Goal: Transaction & Acquisition: Obtain resource

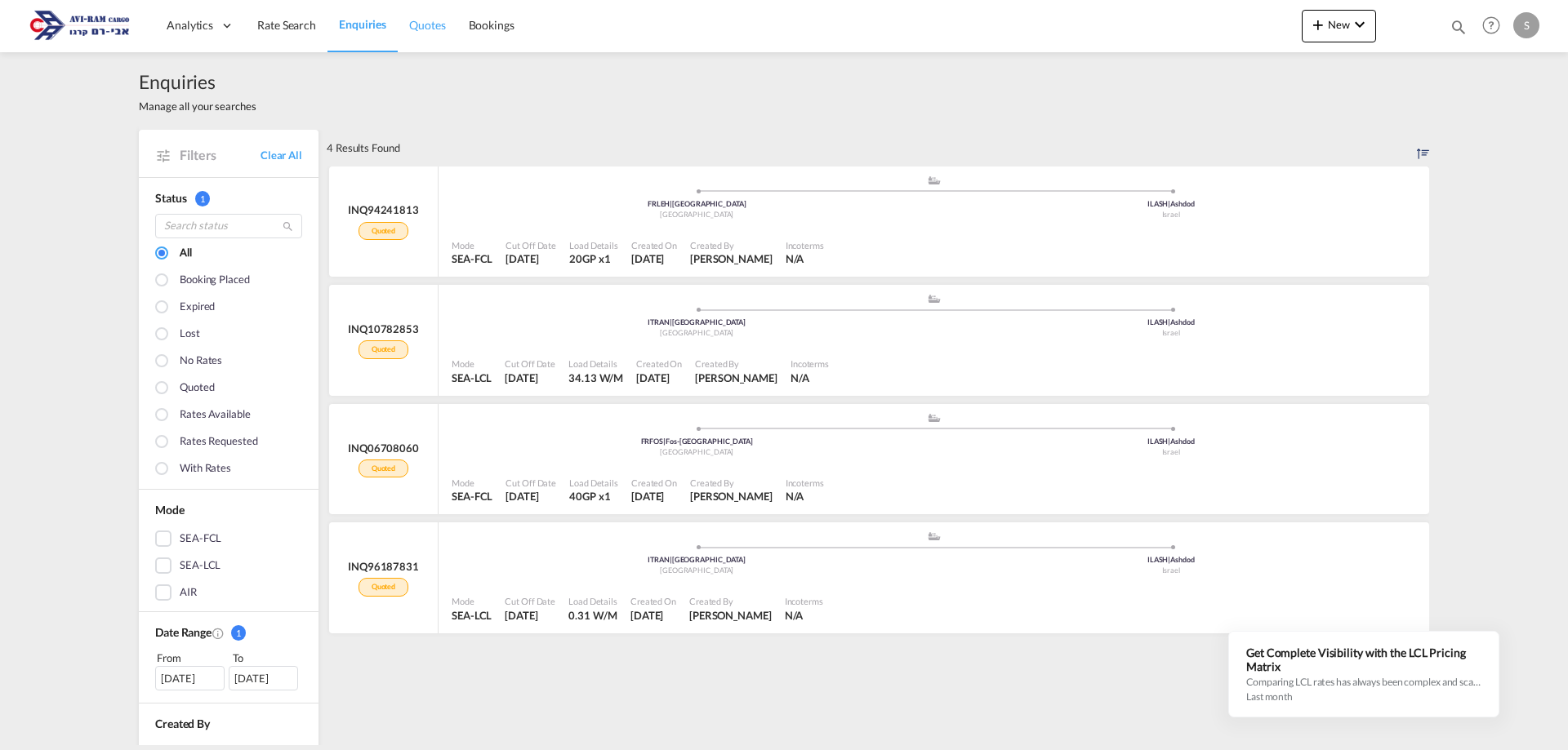
click at [429, 24] on span "Quotes" at bounding box center [427, 25] width 36 height 14
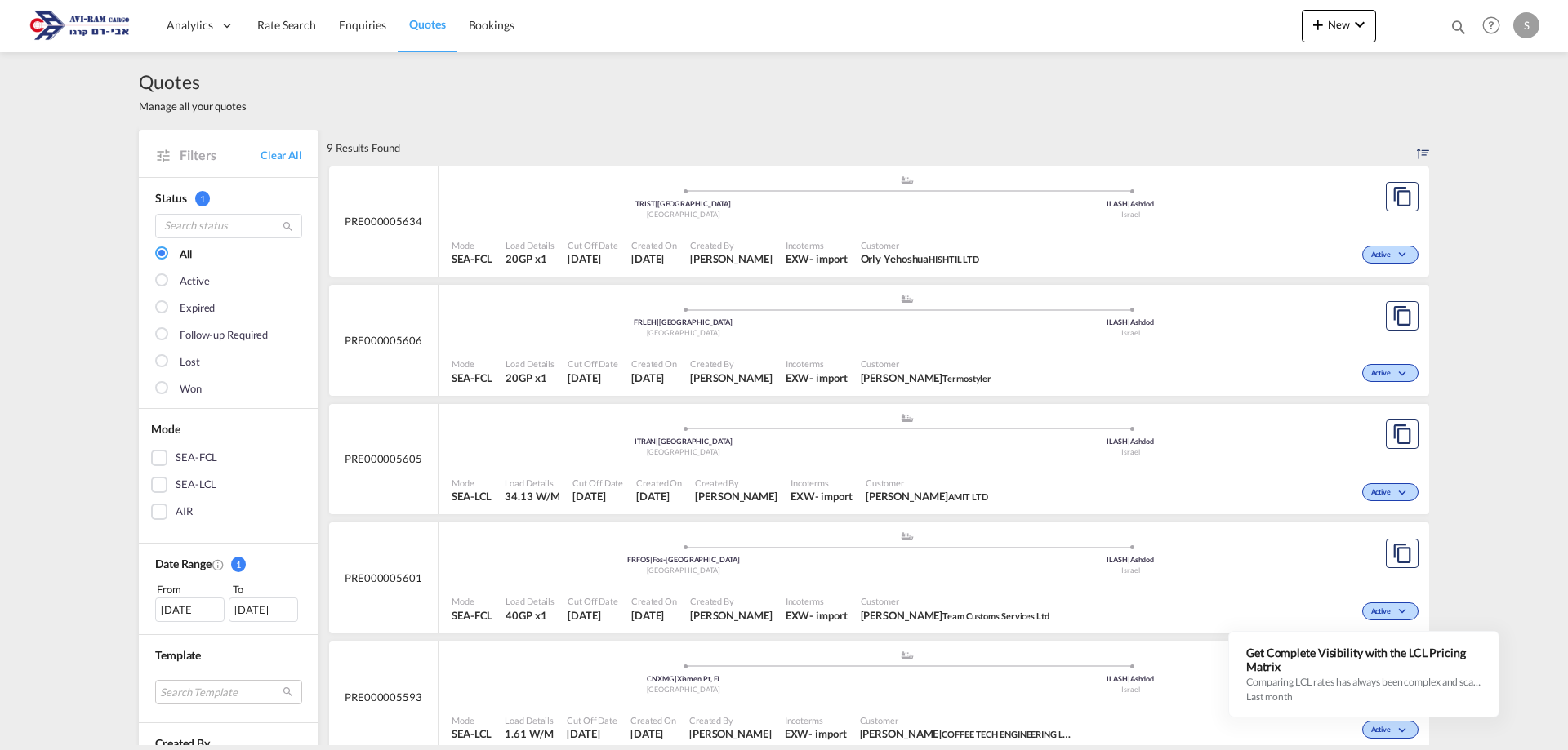
click at [72, 27] on img at bounding box center [79, 25] width 111 height 37
click at [88, 25] on img at bounding box center [79, 25] width 111 height 37
click at [292, 26] on span "Rate Search" at bounding box center [286, 25] width 59 height 14
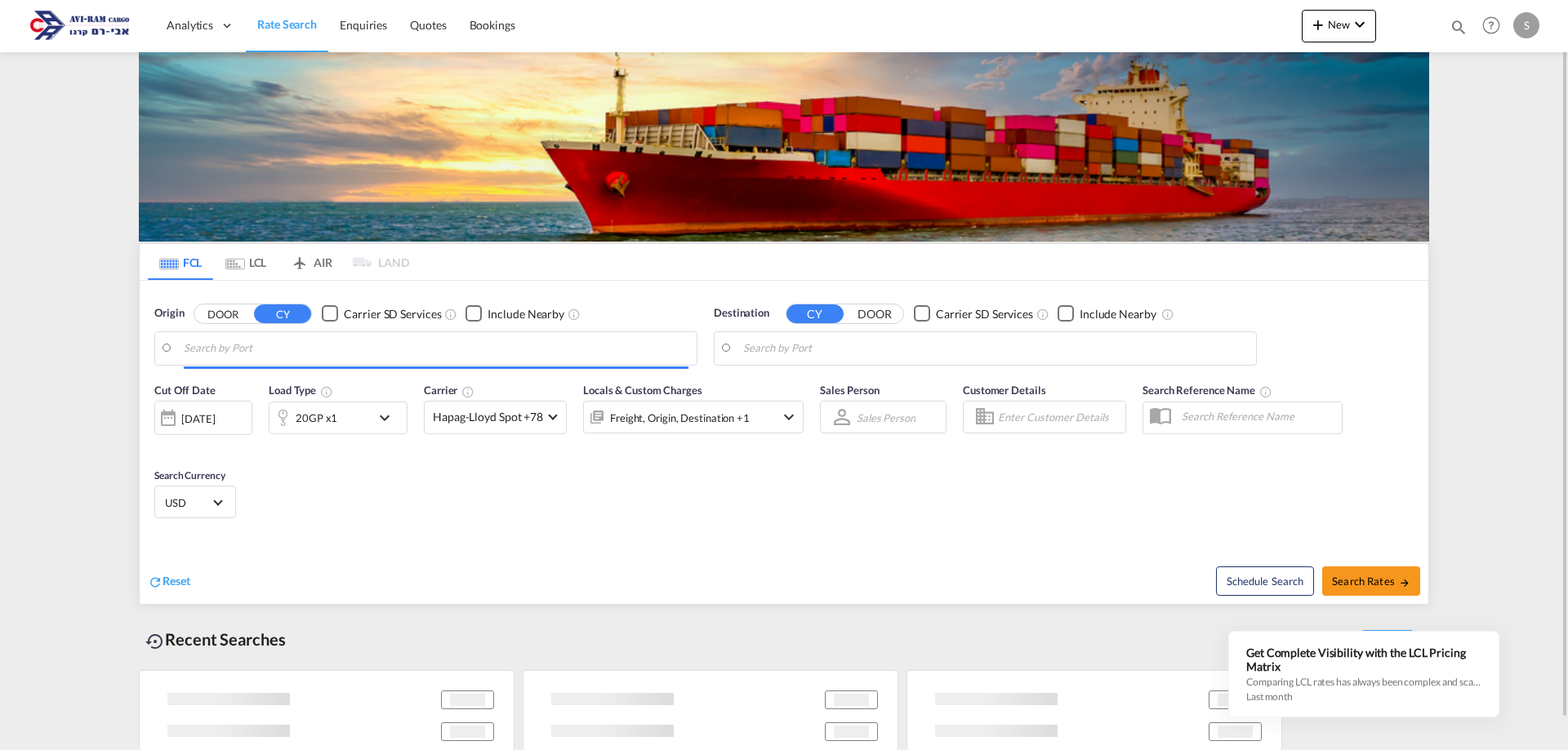
type input "[GEOGRAPHIC_DATA], [GEOGRAPHIC_DATA]"
type input "Ashdod, ILASH"
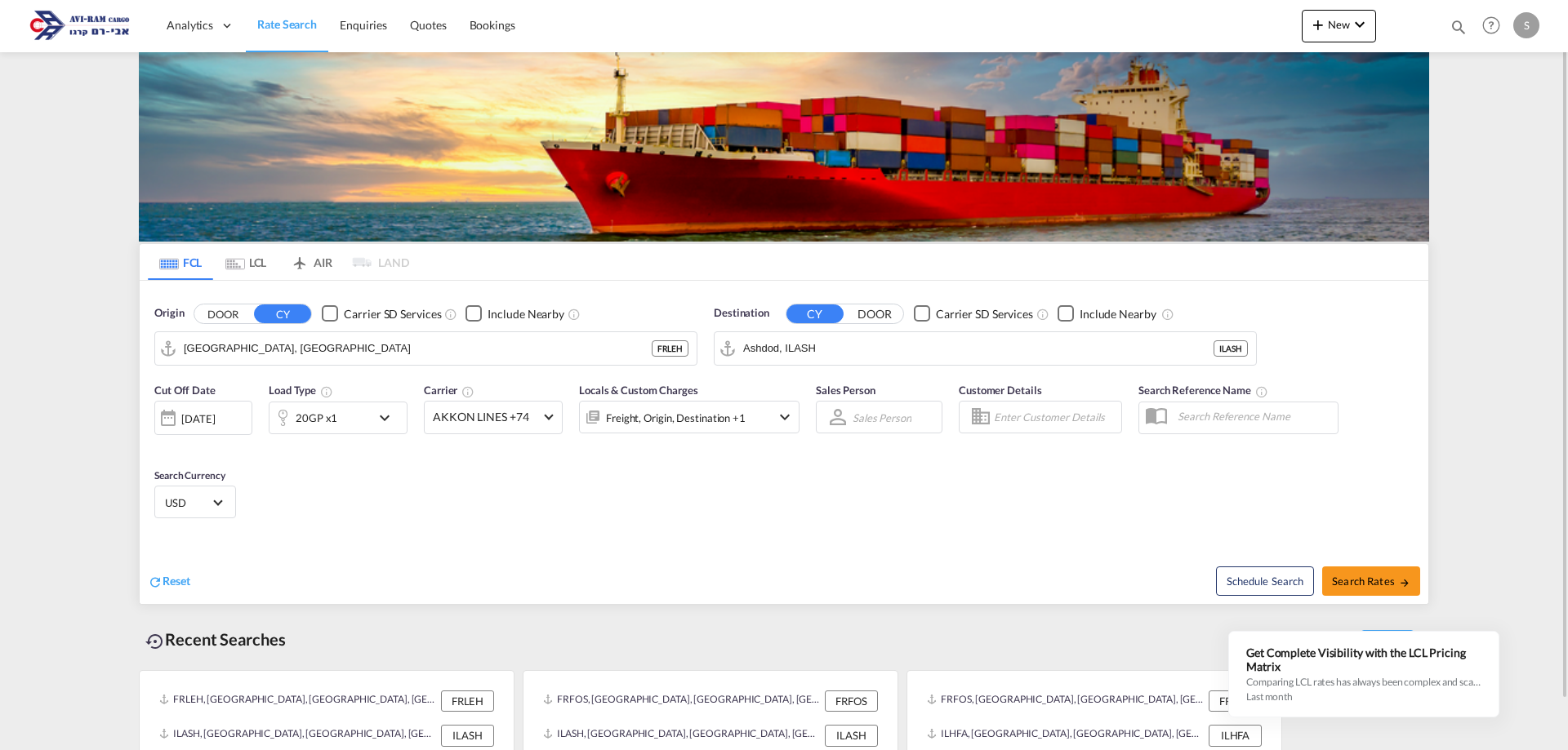
click at [259, 258] on md-tab-item "LCL" at bounding box center [246, 261] width 65 height 36
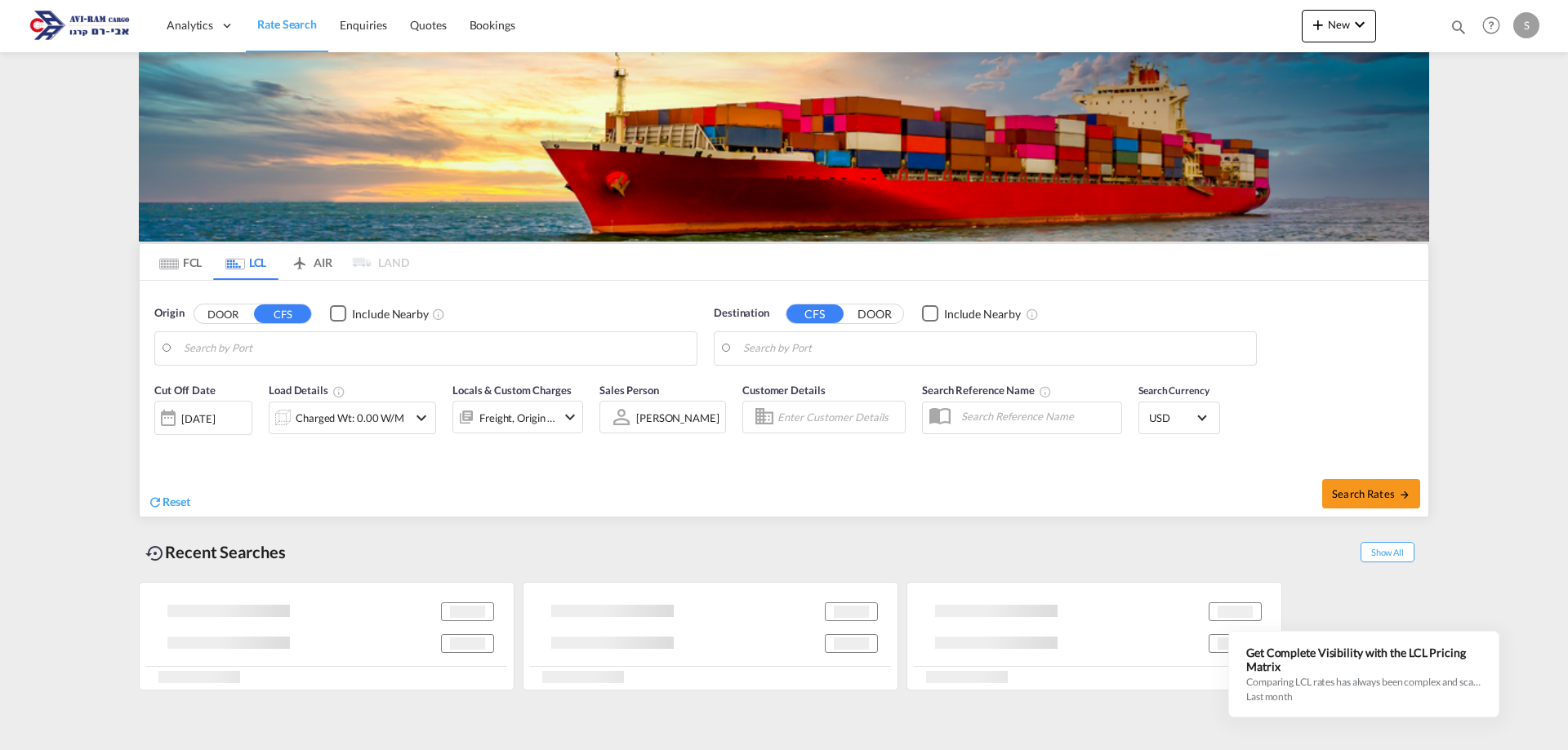
type input "[GEOGRAPHIC_DATA], ITRAN"
type input "Ashdod, ILASH"
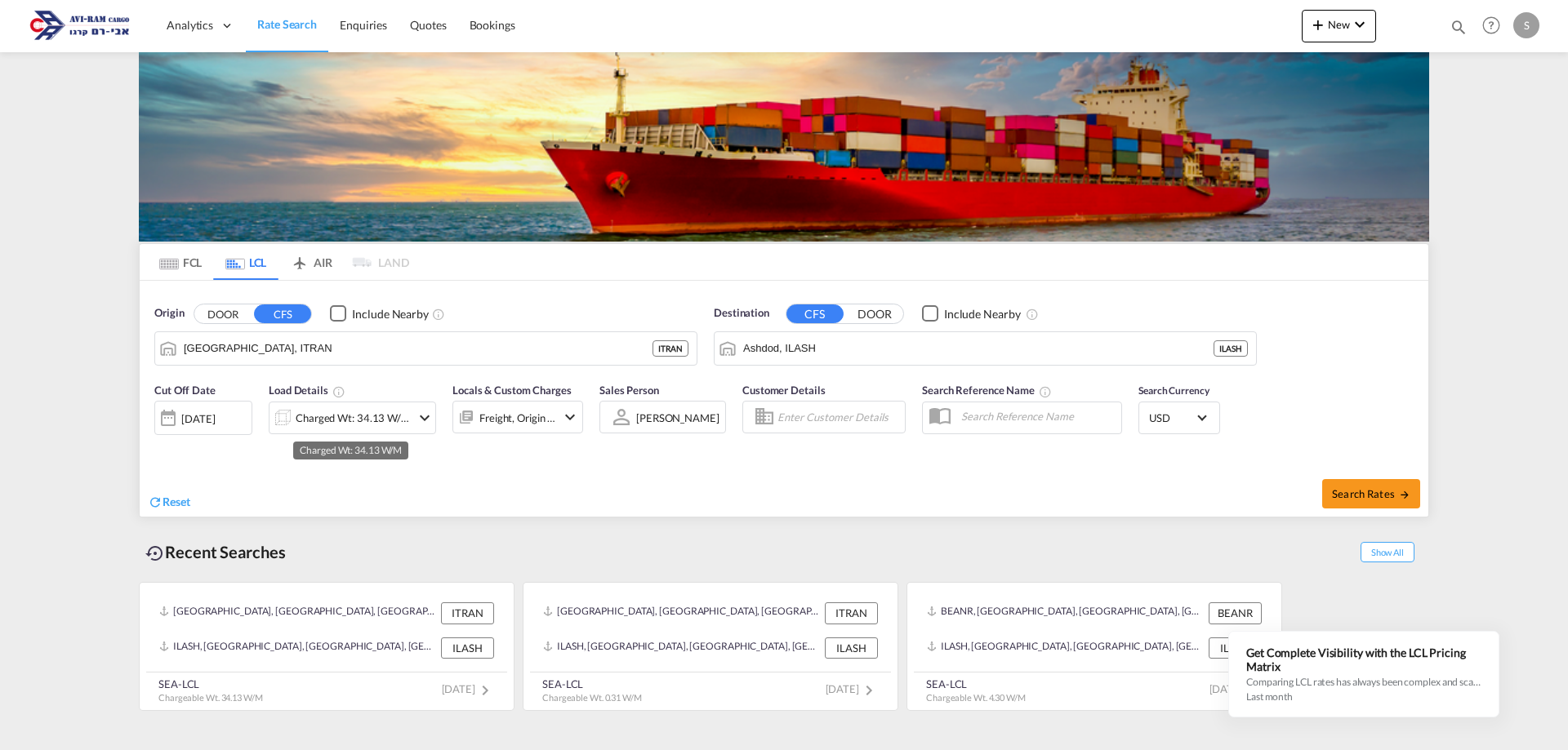
click at [371, 425] on div "Charged Wt: 34.13 W/M" at bounding box center [353, 418] width 115 height 23
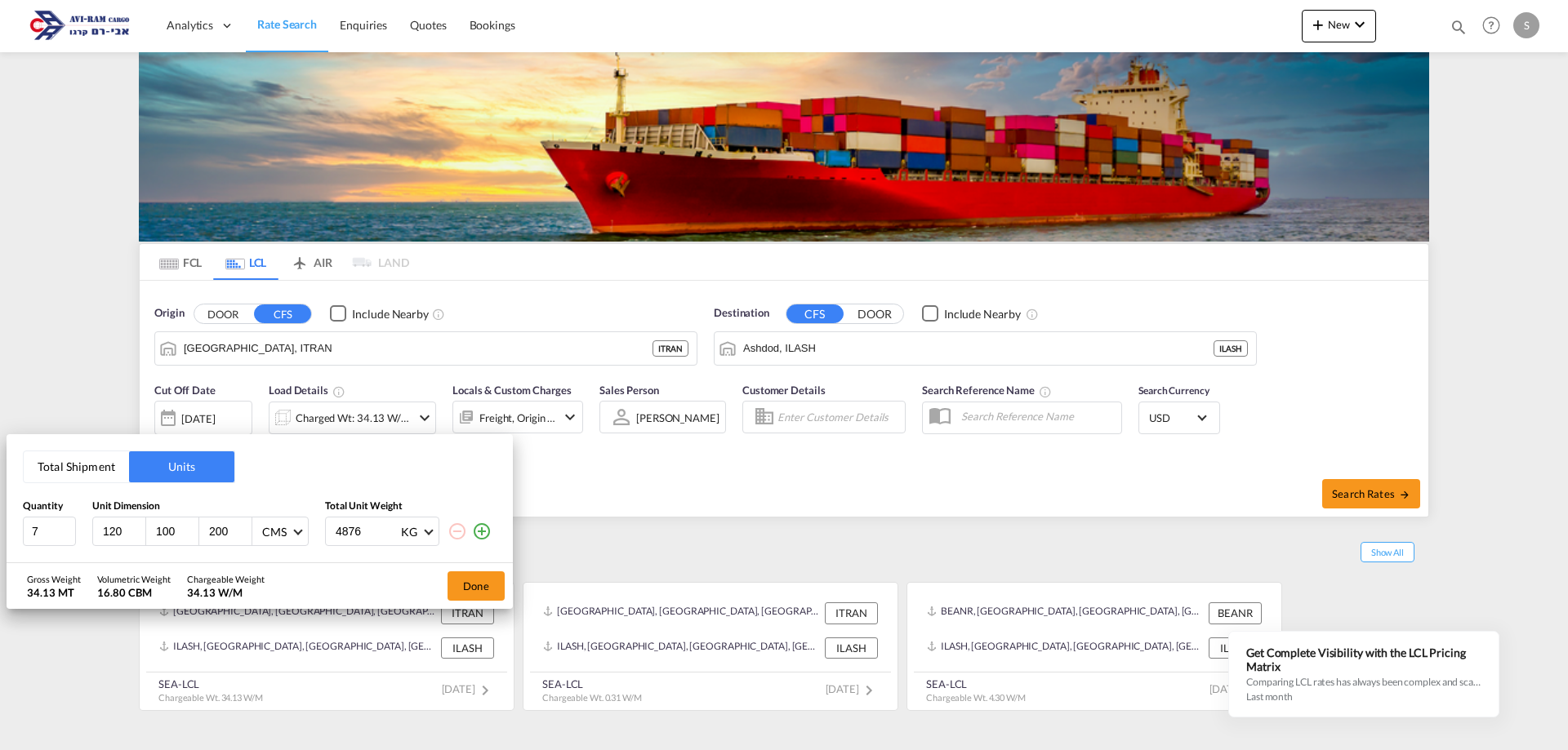
click at [78, 468] on button "Total Shipment" at bounding box center [76, 467] width 105 height 31
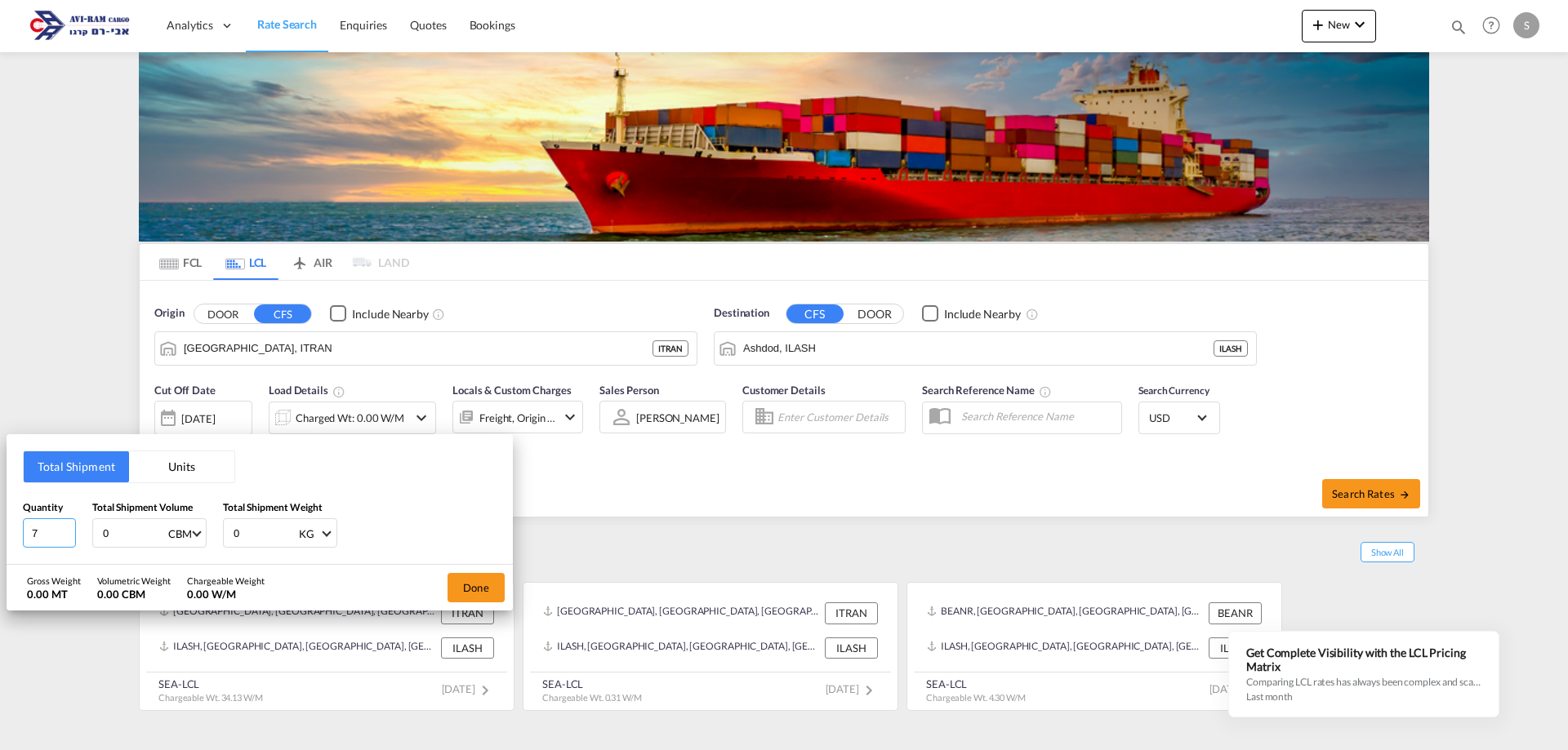
drag, startPoint x: 45, startPoint y: 531, endPoint x: 25, endPoint y: 532, distance: 20.0
click at [25, 532] on input "7" at bounding box center [49, 533] width 53 height 30
type input "1"
drag, startPoint x: 124, startPoint y: 532, endPoint x: 91, endPoint y: 532, distance: 33.0
click at [91, 532] on div "Quantity 1 Total Shipment Volume 0 CBM CBM CFT Total Shipment Weight 0 KG KG LB" at bounding box center [259, 524] width 474 height 49
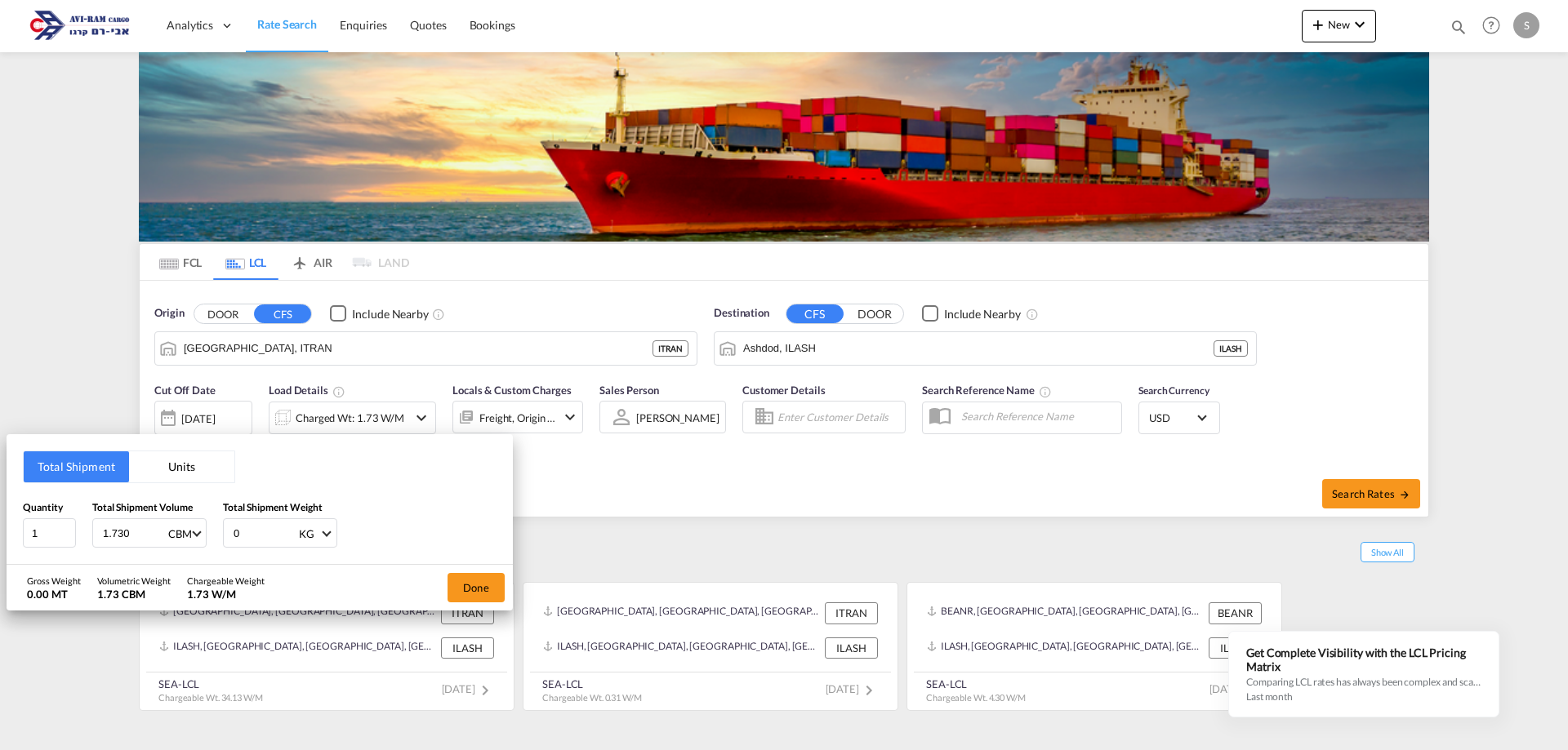
type input "1.730"
drag, startPoint x: 241, startPoint y: 533, endPoint x: 230, endPoint y: 533, distance: 11.0
click at [230, 533] on div "0 KG KG LB" at bounding box center [279, 533] width 114 height 30
type input "280.53"
click at [474, 582] on button "Done" at bounding box center [476, 588] width 57 height 30
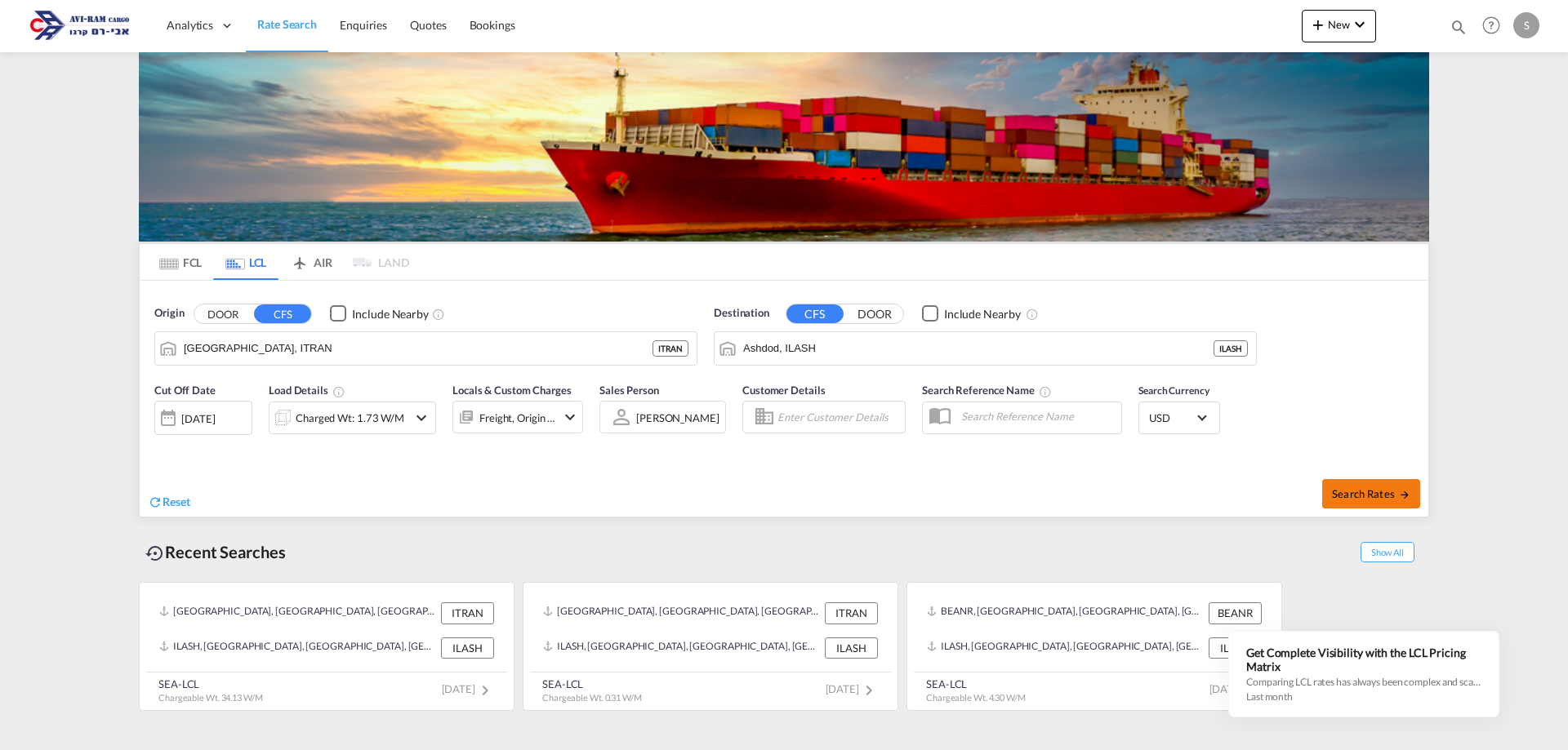
click at [1374, 492] on span "Search Rates" at bounding box center [1371, 493] width 78 height 13
type input "ITRAN to ILASH / [DATE]"
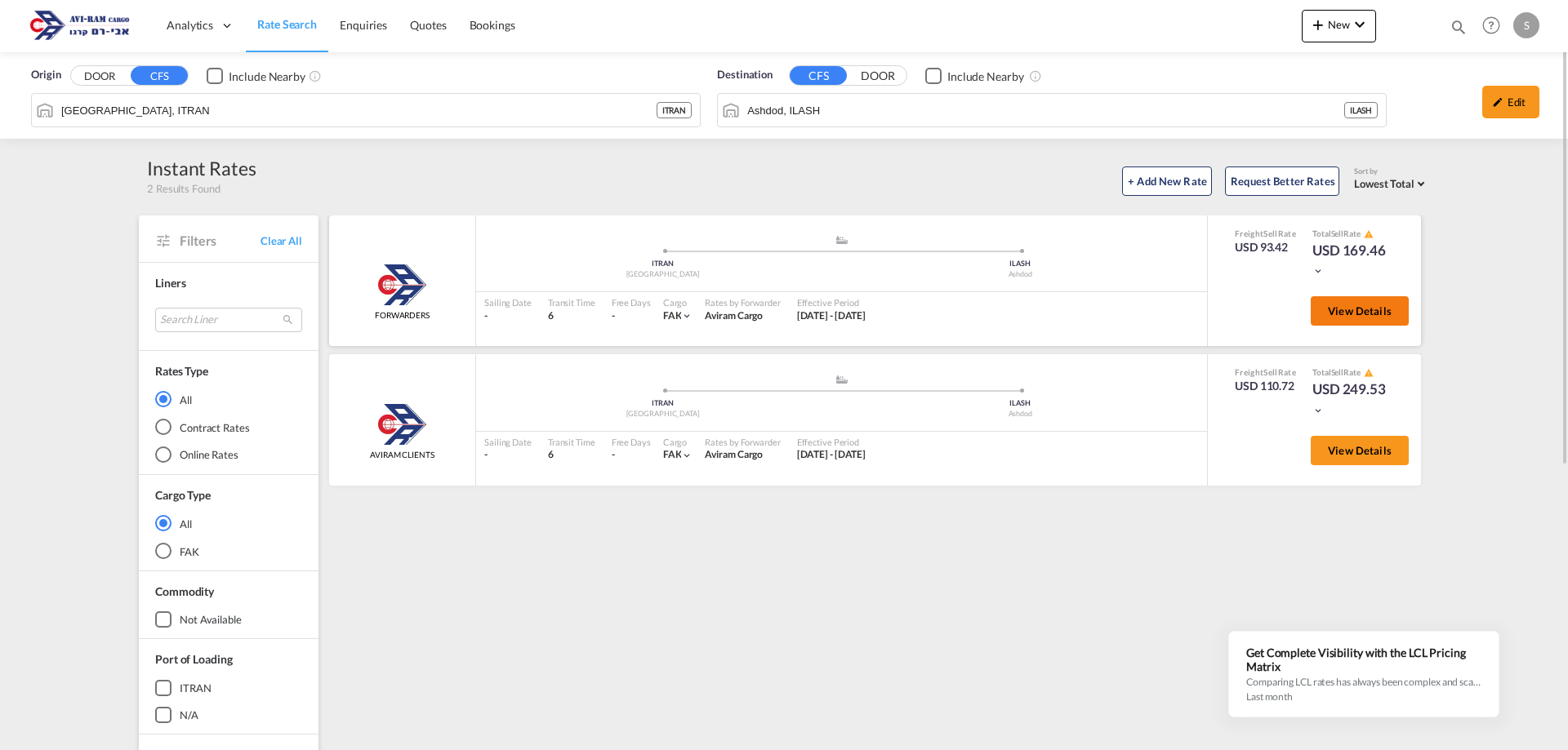
click at [1371, 322] on button "View Details" at bounding box center [1360, 311] width 98 height 30
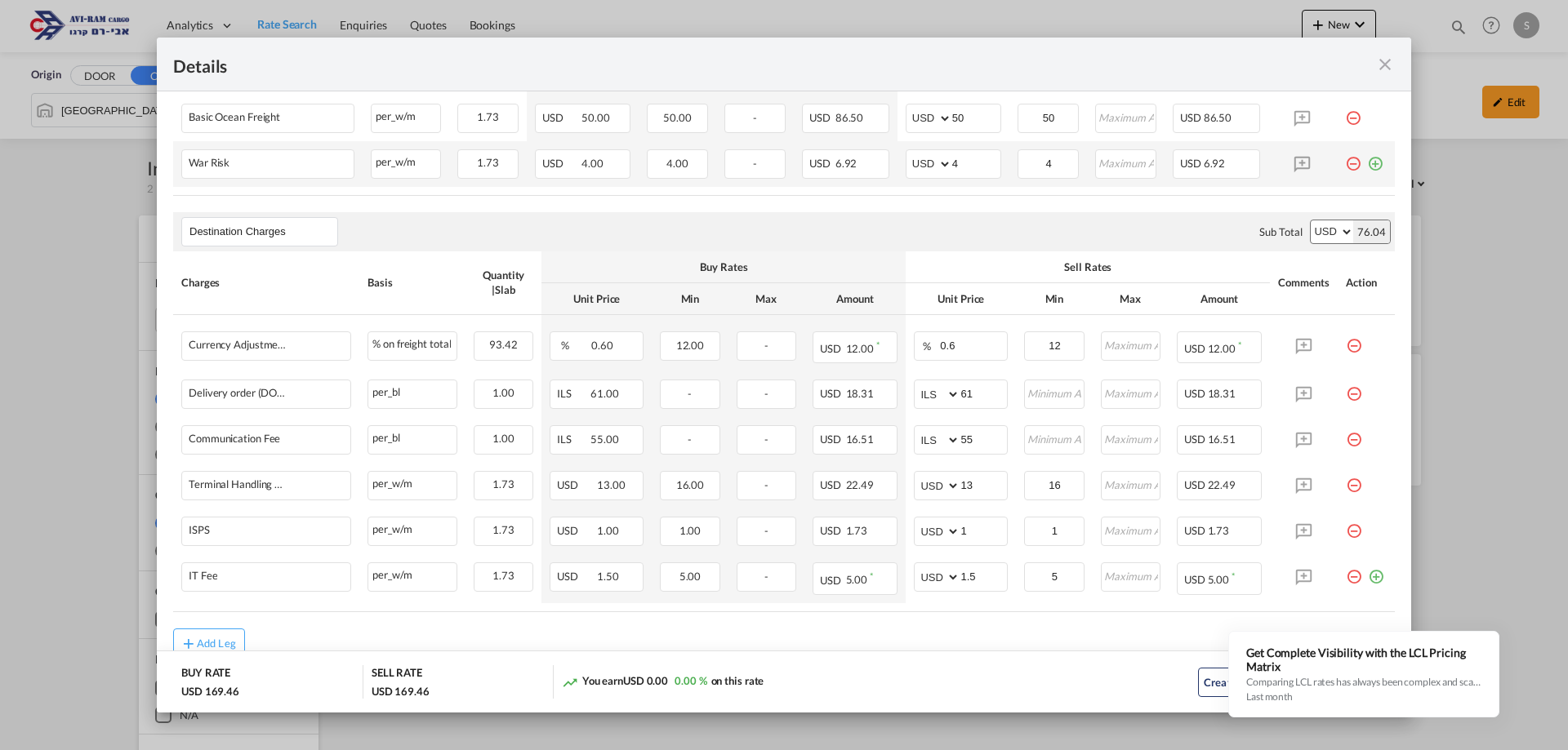
scroll to position [465, 0]
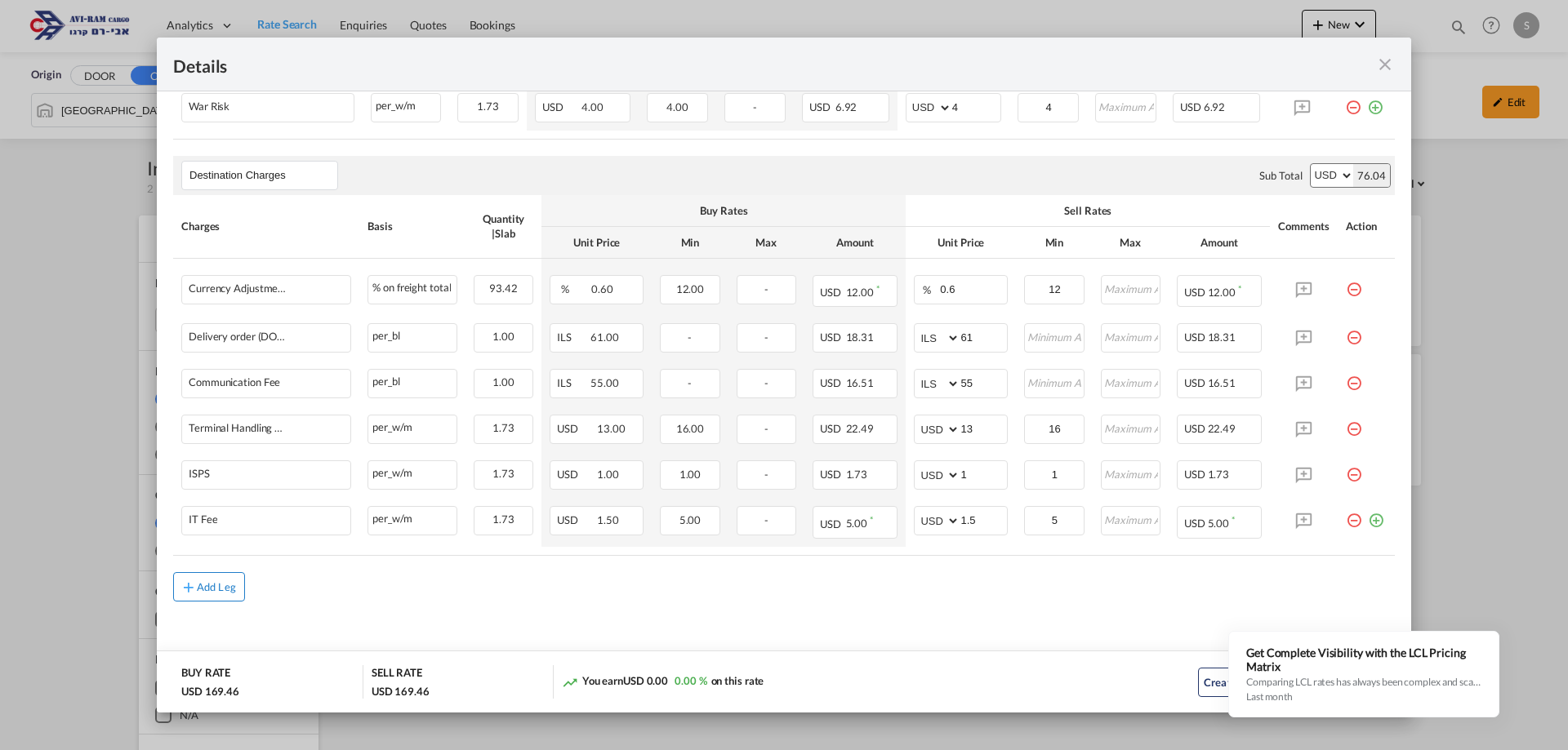
click at [218, 582] on div "Add Leg" at bounding box center [216, 586] width 39 height 10
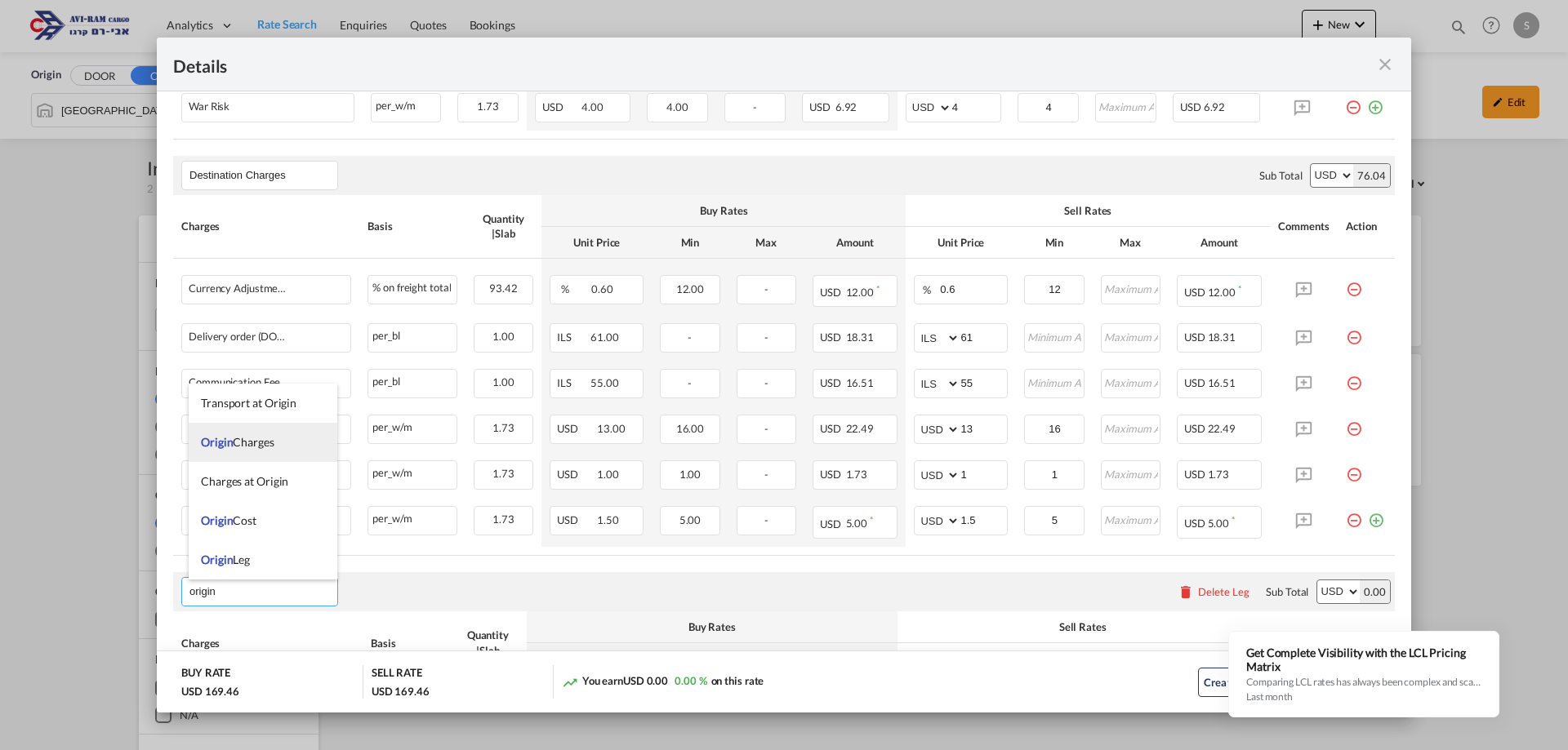
click at [247, 445] on span "Origin Charges" at bounding box center [238, 442] width 73 height 14
type input "Origin Charges"
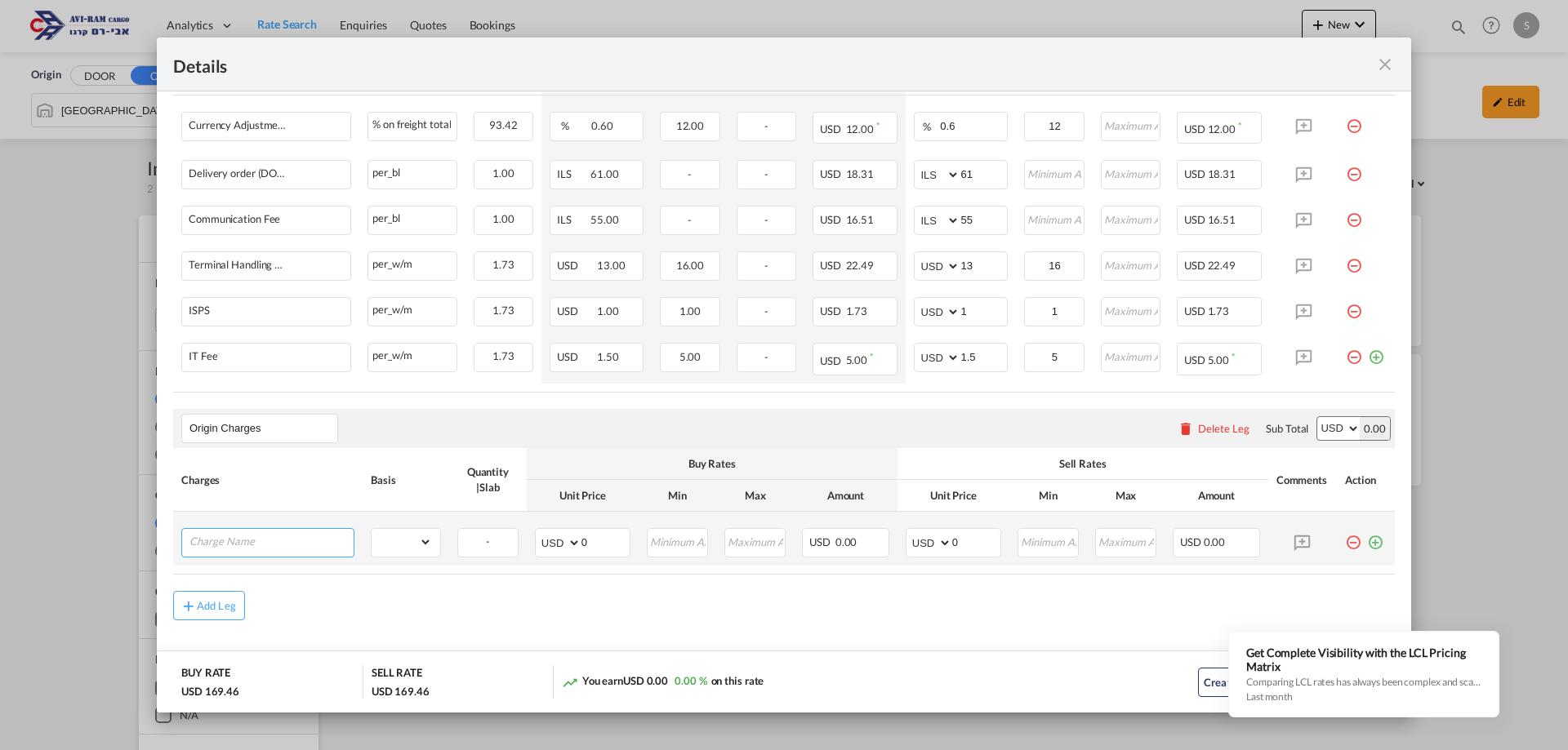
click at [277, 547] on input "Charge Name" at bounding box center [272, 541] width 165 height 24
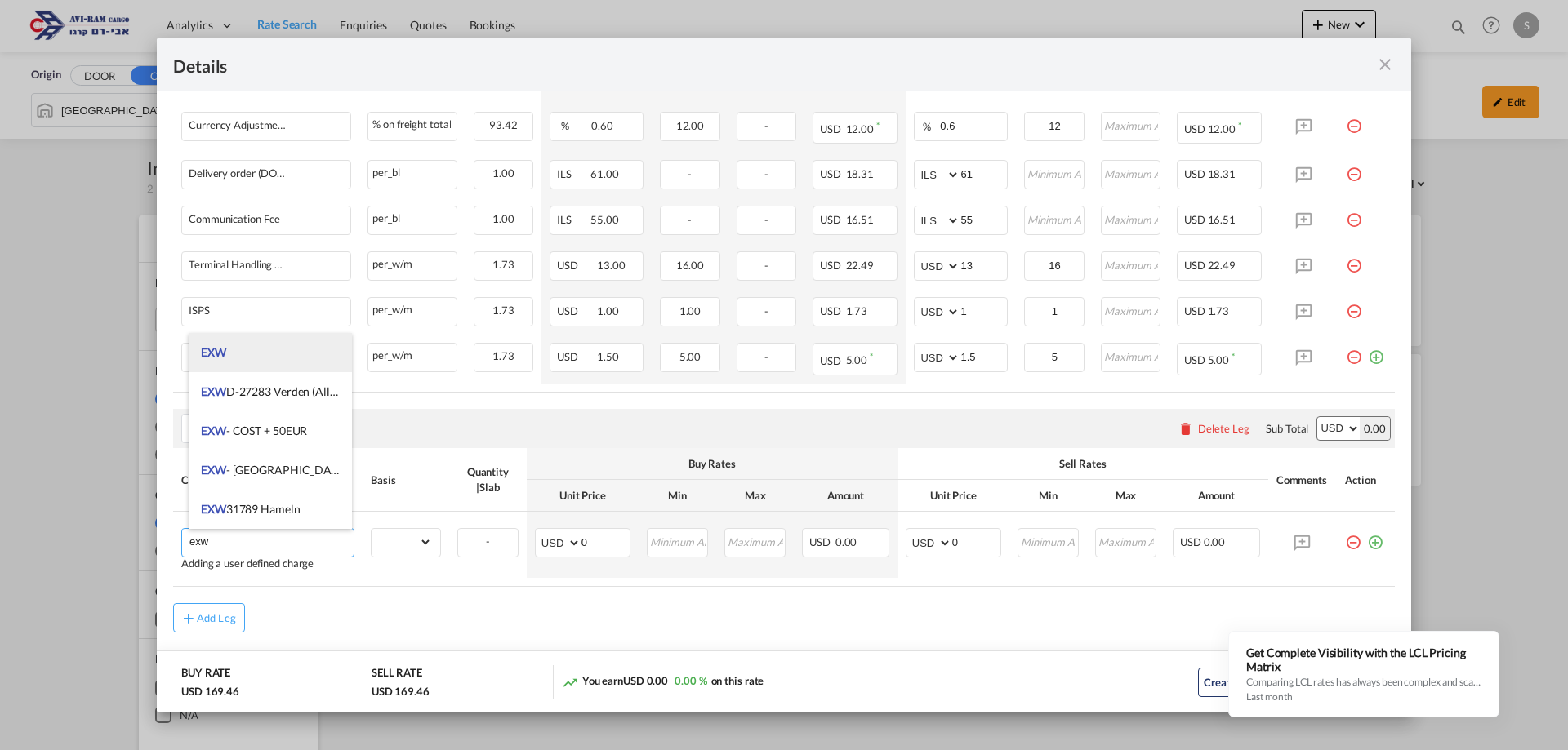
click at [229, 345] on li "EXW" at bounding box center [271, 352] width 164 height 39
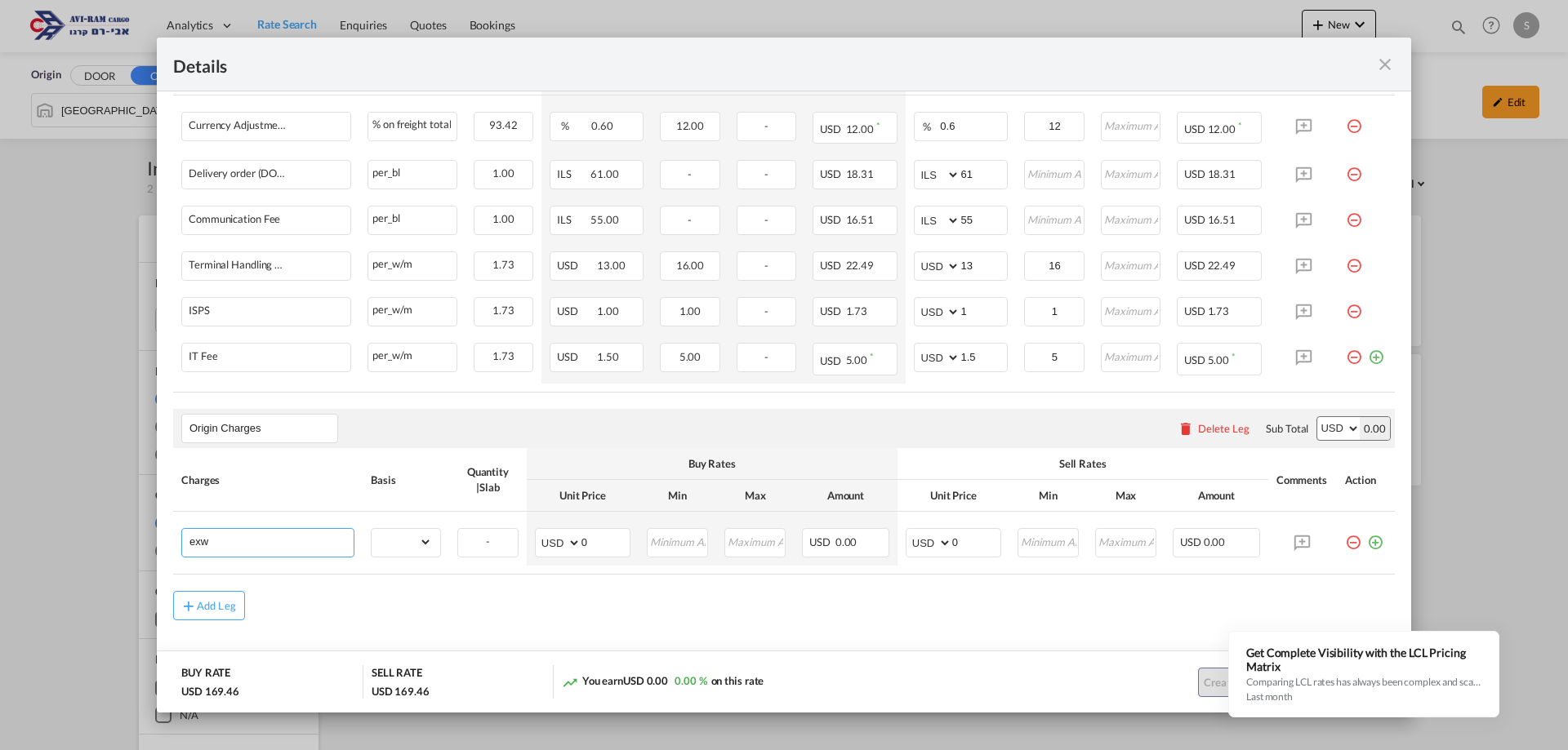
type input "EXW"
click at [424, 546] on select "gross_weight volumetric_weight per_shipment per_bl per_km per_hawb per_kg flat …" at bounding box center [401, 542] width 60 height 26
select select "per_bl"
click at [372, 529] on select "gross_weight volumetric_weight per_shipment per_bl per_km per_hawb per_kg flat …" at bounding box center [401, 542] width 60 height 26
click at [937, 543] on select "AED AFN ALL AMD ANG AOA ARS AUD AWG AZN BAM BBD BDT BGN BHD BIF BMD BND BOB BRL…" at bounding box center [930, 543] width 43 height 23
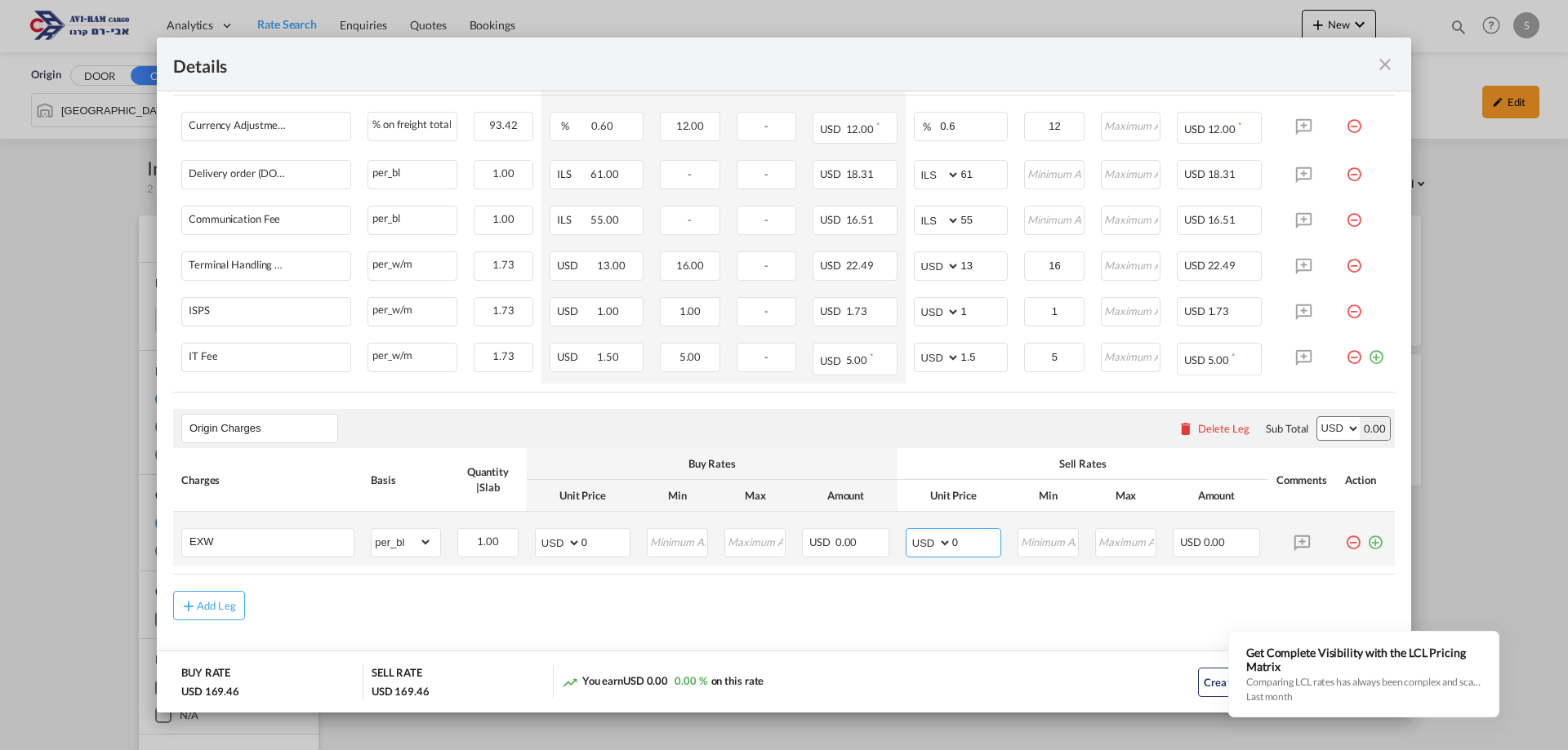
select select "string:EUR"
click at [909, 532] on select "AED AFN ALL AMD ANG AOA ARS AUD AWG AZN BAM BBD BDT BGN BHD BIF BMD BND BOB BRL…" at bounding box center [930, 543] width 43 height 23
drag, startPoint x: 945, startPoint y: 544, endPoint x: 955, endPoint y: 540, distance: 10.8
click at [955, 540] on input "0" at bounding box center [976, 541] width 48 height 24
type input "340"
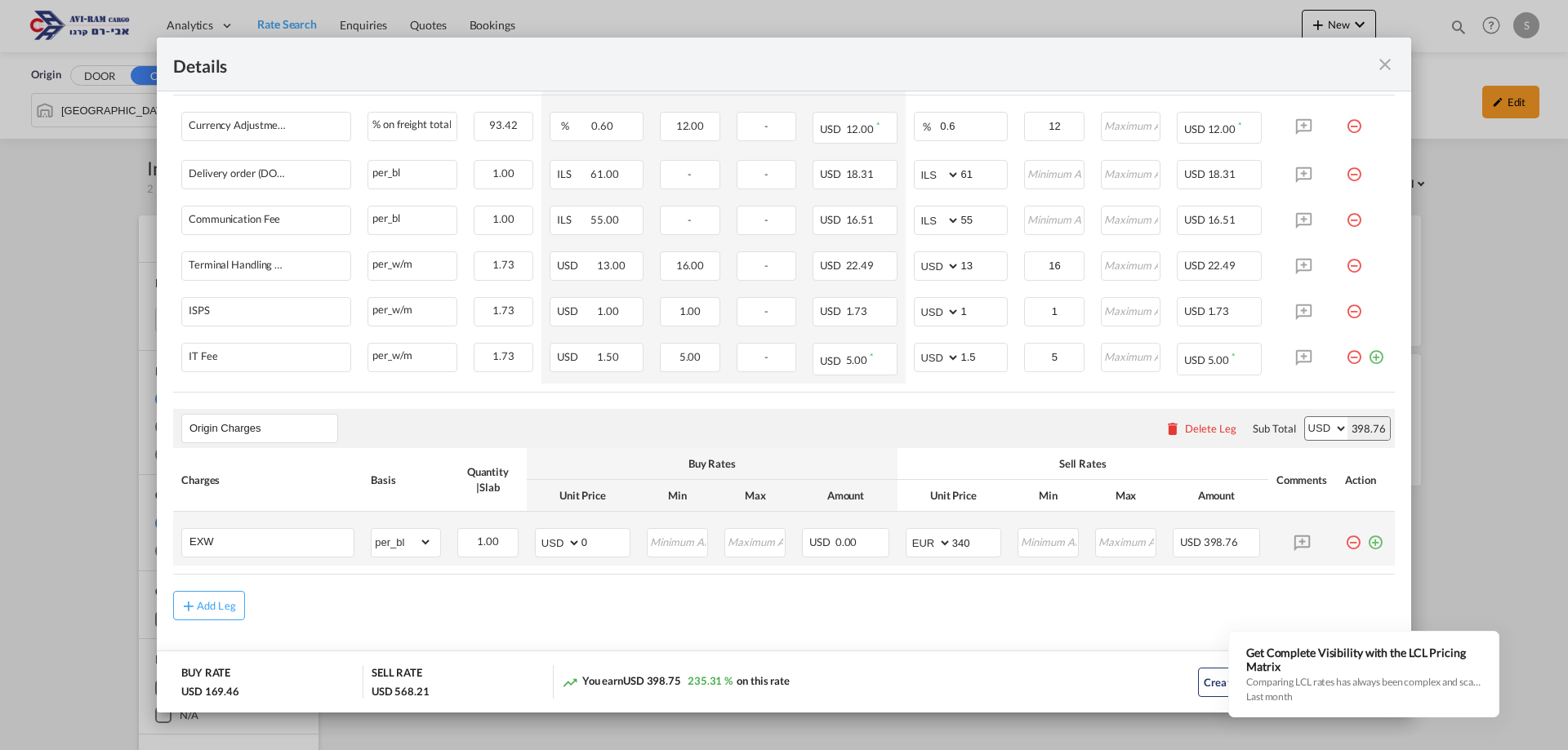
click at [1367, 545] on md-icon "icon-plus-circle-outline green-400-fg" at bounding box center [1375, 536] width 17 height 17
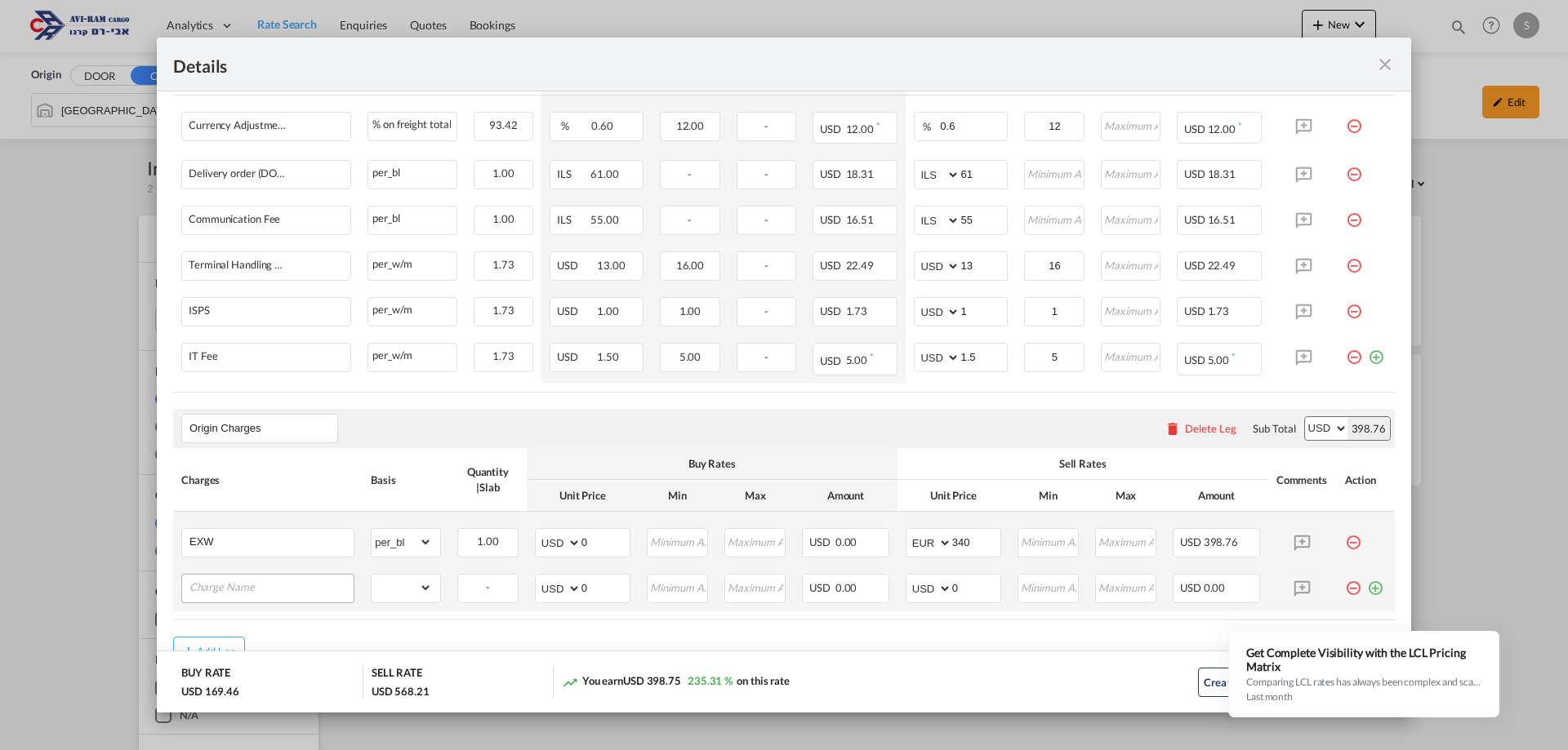
click at [231, 588] on input "Charge Name" at bounding box center [272, 586] width 165 height 24
type input "w"
type input "v"
click at [1346, 590] on md-icon "icon-minus-circle-outline red-400-fg pt-7" at bounding box center [1353, 581] width 17 height 17
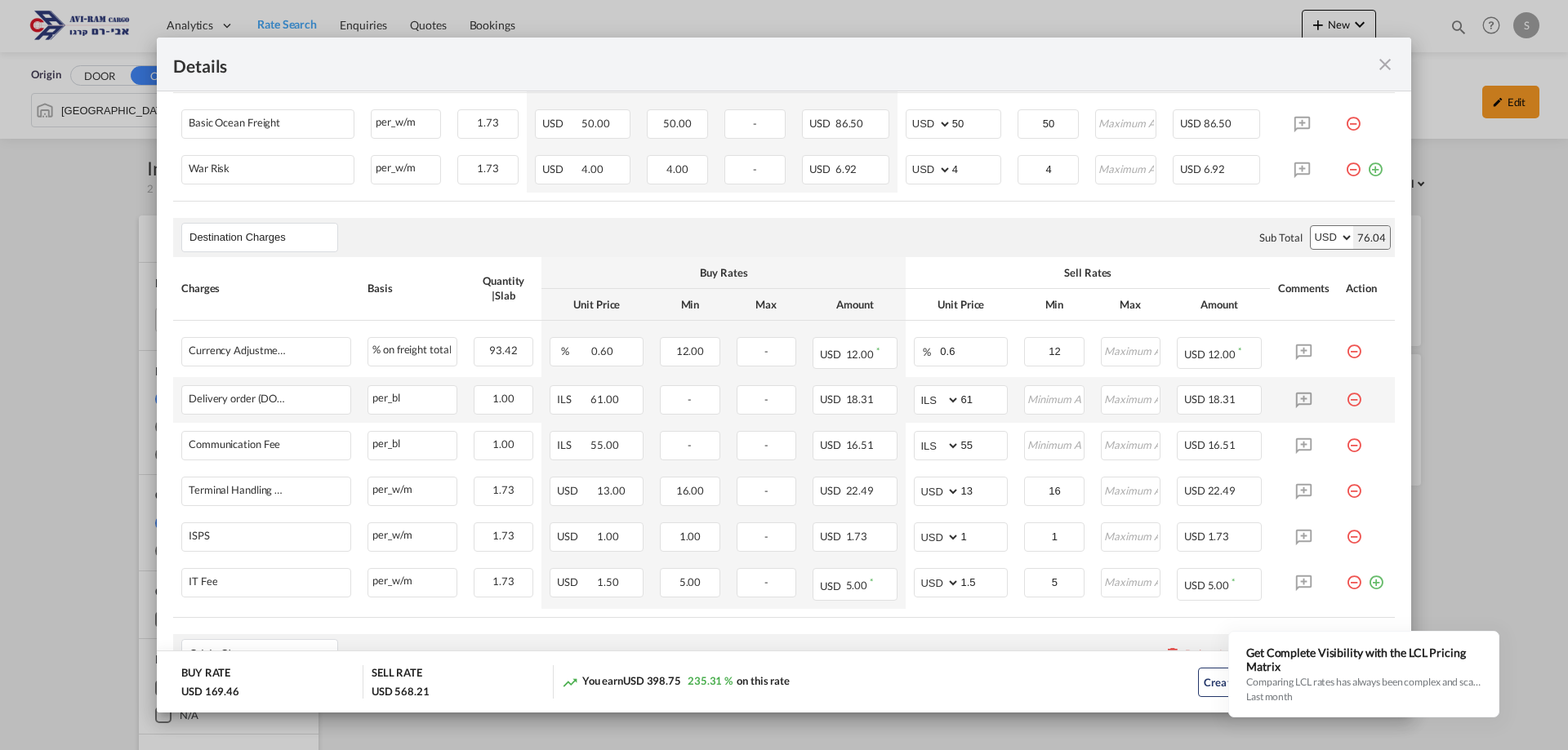
scroll to position [647, 0]
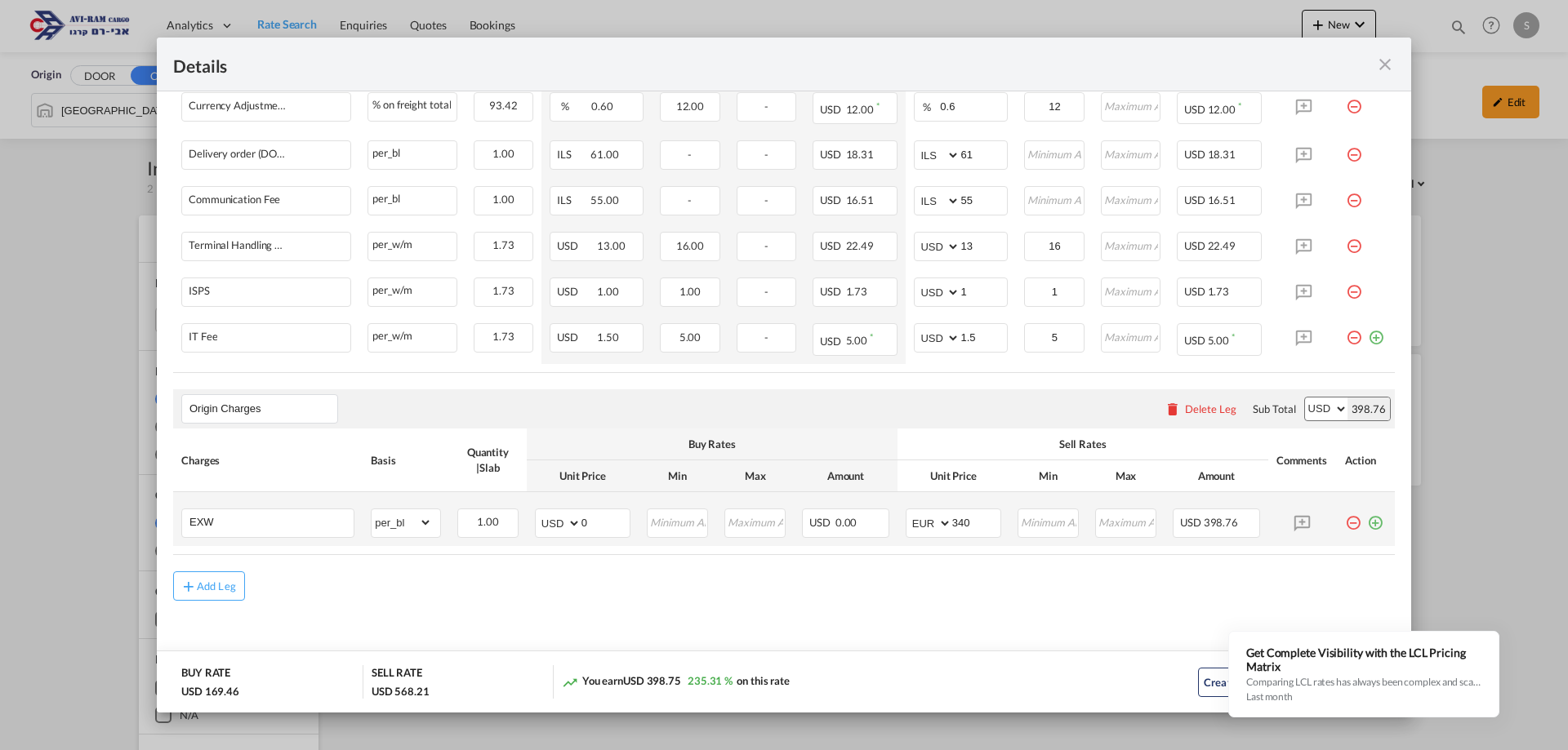
click at [1060, 648] on md-content "Main Freight Please enter leg name Leg Name Already Exists Sub Total AED AFN AL…" at bounding box center [784, 200] width 1255 height 977
click at [997, 596] on div "Add Leg" at bounding box center [784, 586] width 1221 height 30
drag, startPoint x: 1276, startPoint y: 532, endPoint x: 1265, endPoint y: 760, distance: 228.3
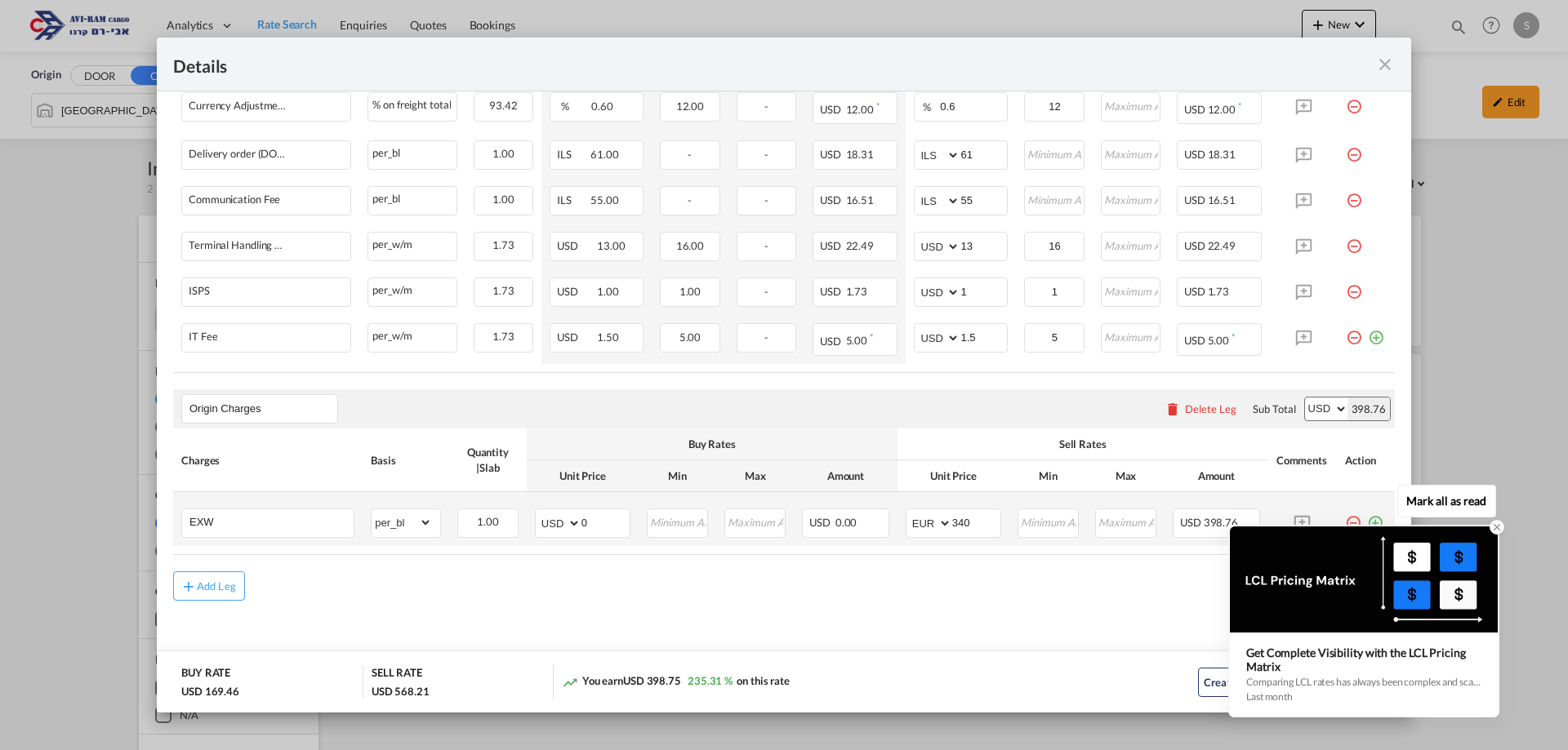
click at [1493, 530] on icon at bounding box center [1497, 526] width 11 height 11
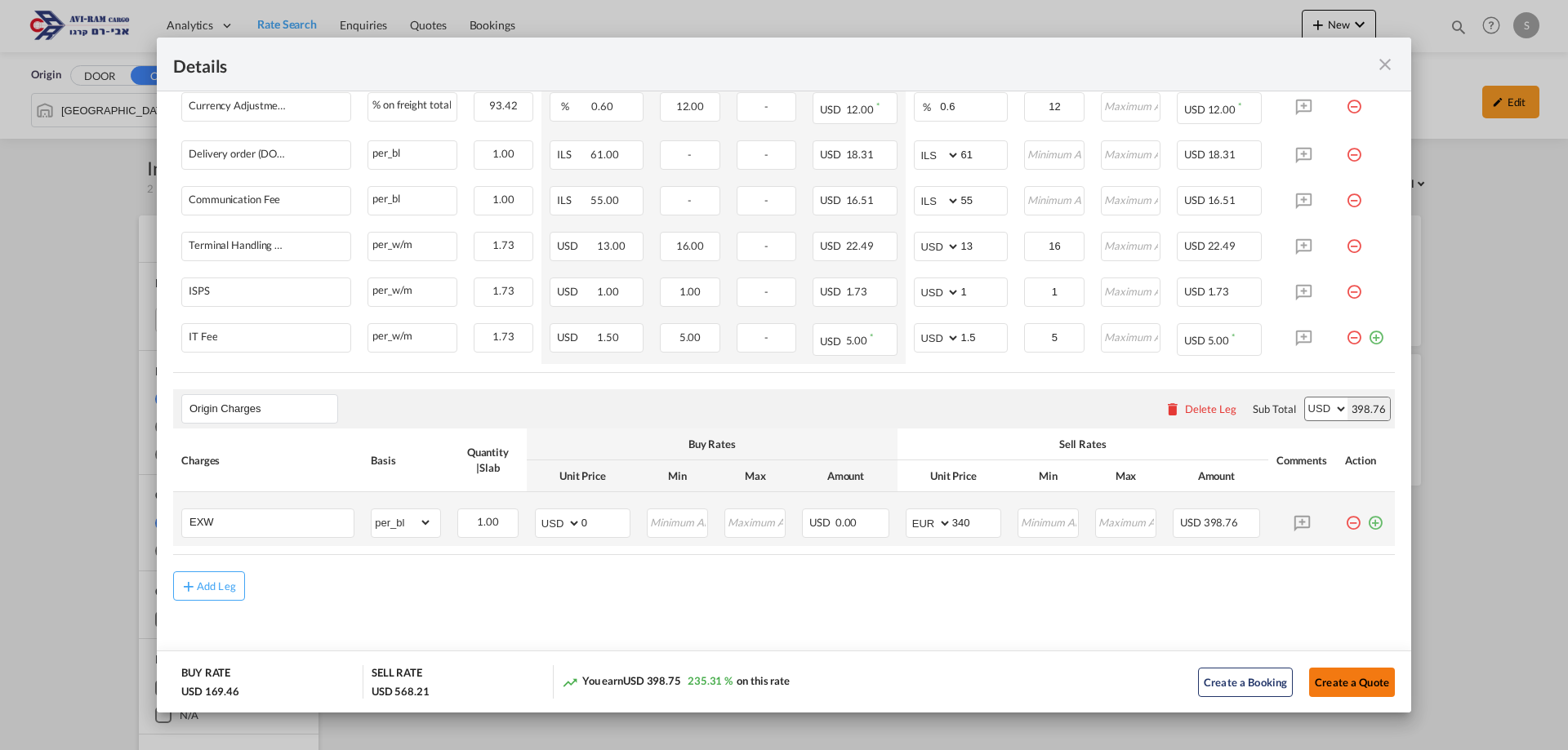
click at [1351, 689] on button "Create a Quote" at bounding box center [1352, 682] width 85 height 30
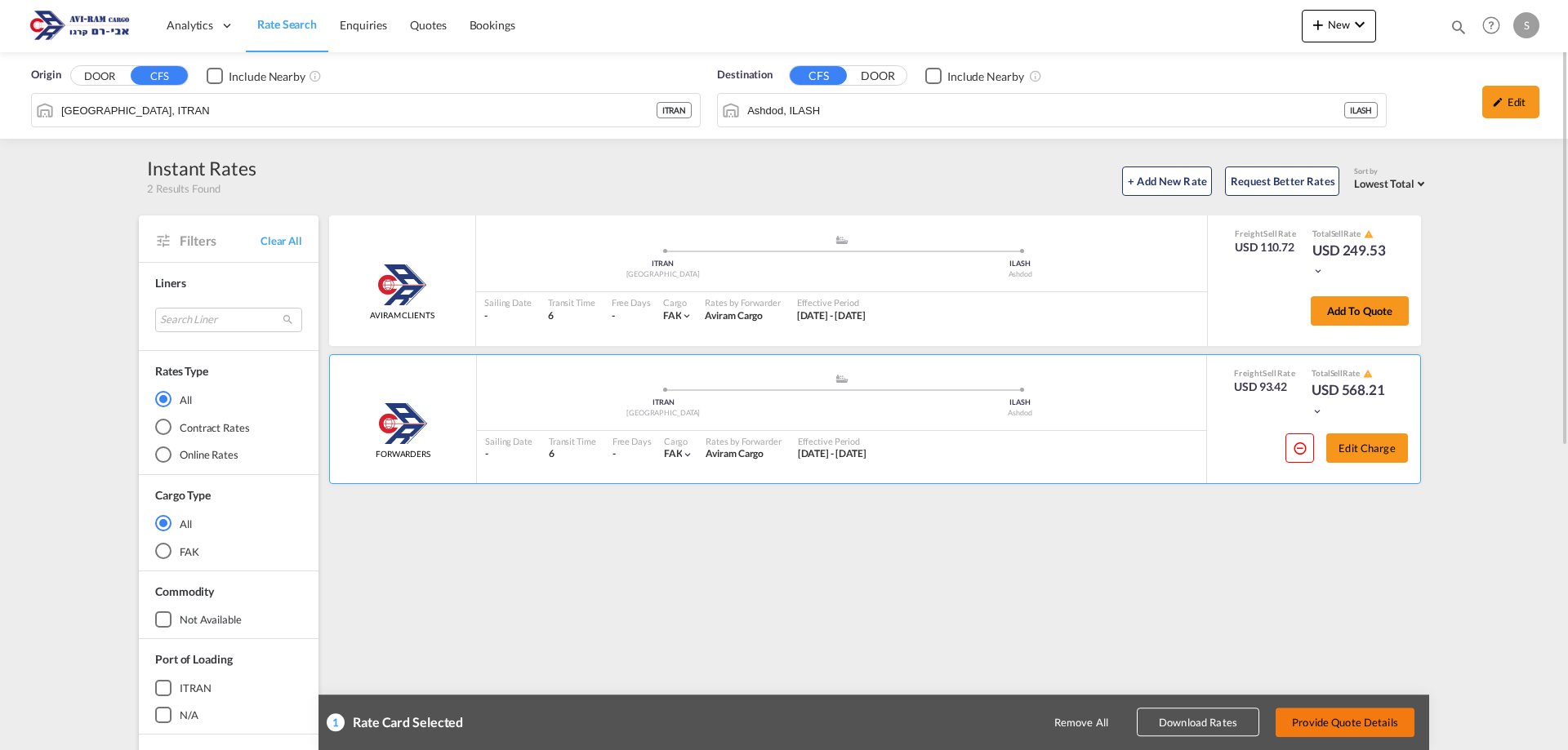
click at [1341, 724] on button "Provide Quote Details" at bounding box center [1344, 722] width 138 height 30
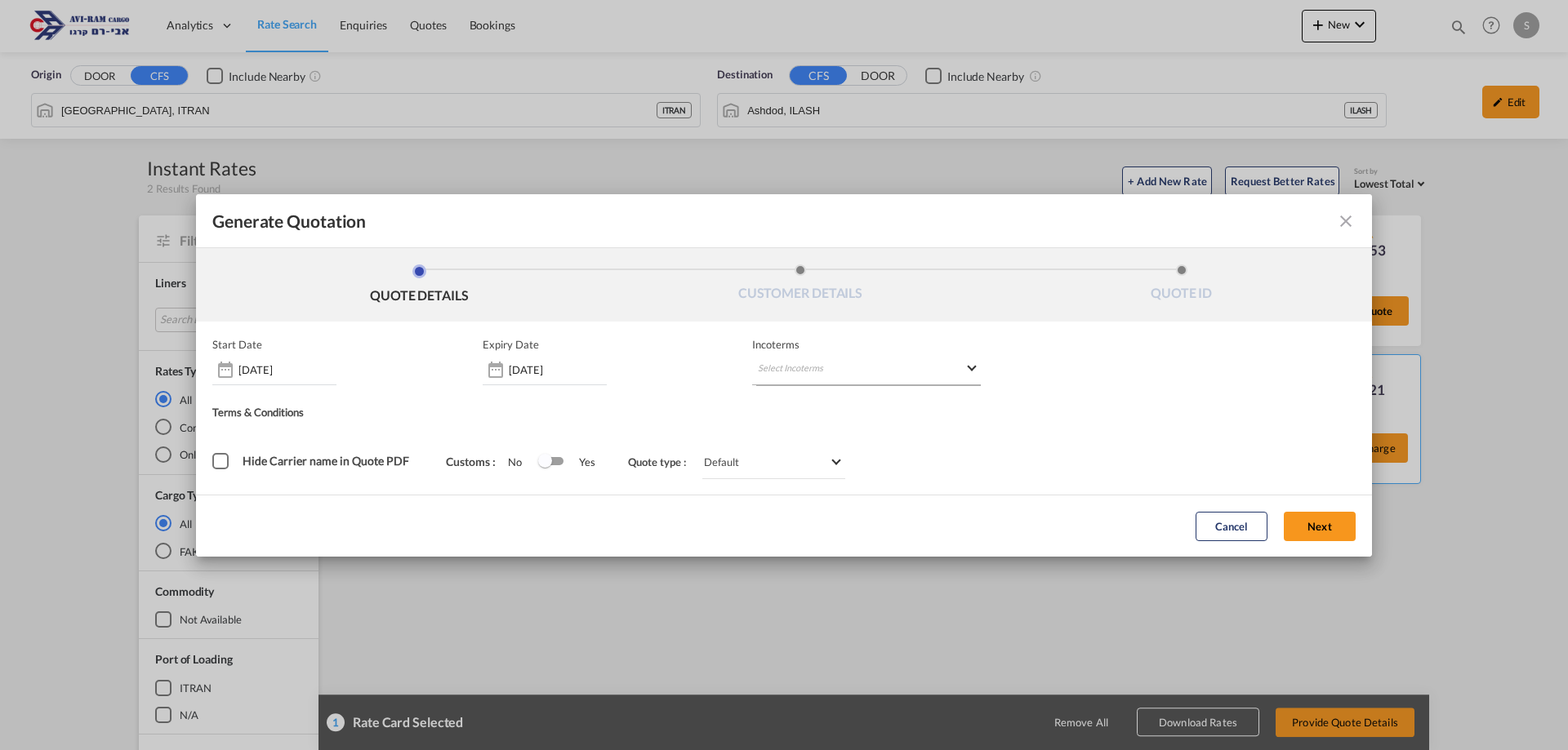
click at [805, 371] on md-select "Select Incoterms DAP - export Delivered at Place CIF - export Cost,Insurance an…" at bounding box center [866, 371] width 229 height 30
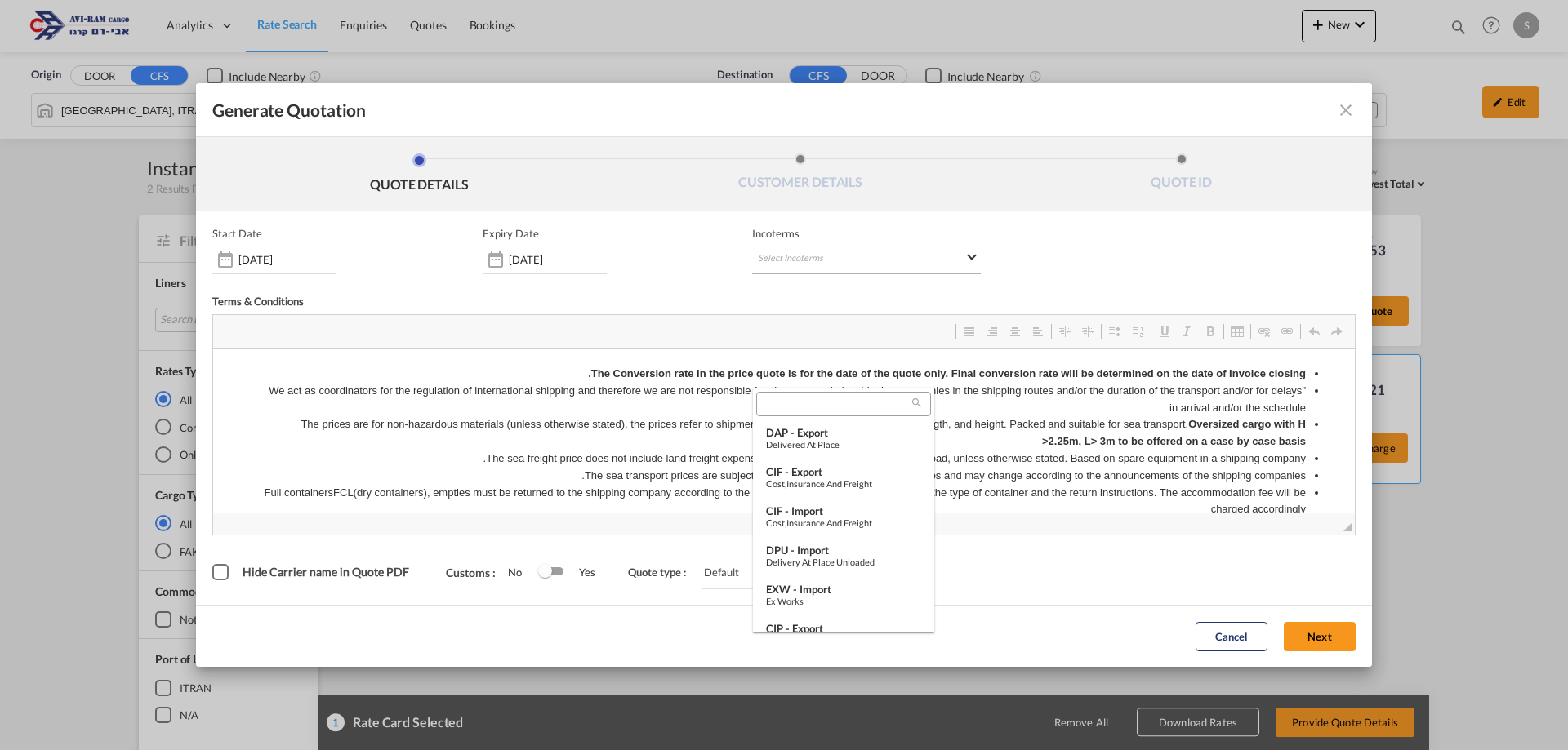
scroll to position [0, 0]
click at [793, 593] on div "EXW - import" at bounding box center [844, 589] width 155 height 13
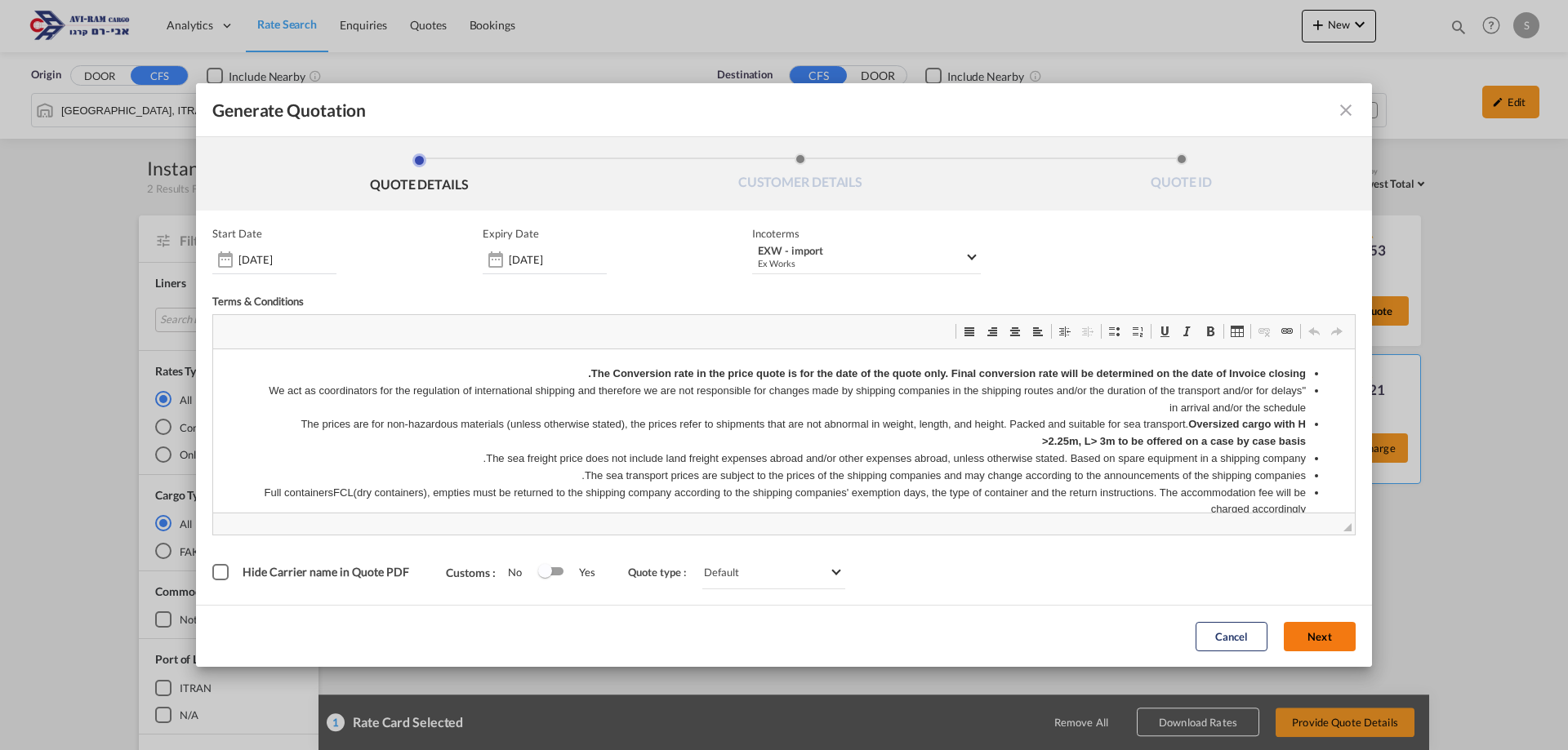
click at [1312, 633] on button "Next" at bounding box center [1320, 637] width 72 height 30
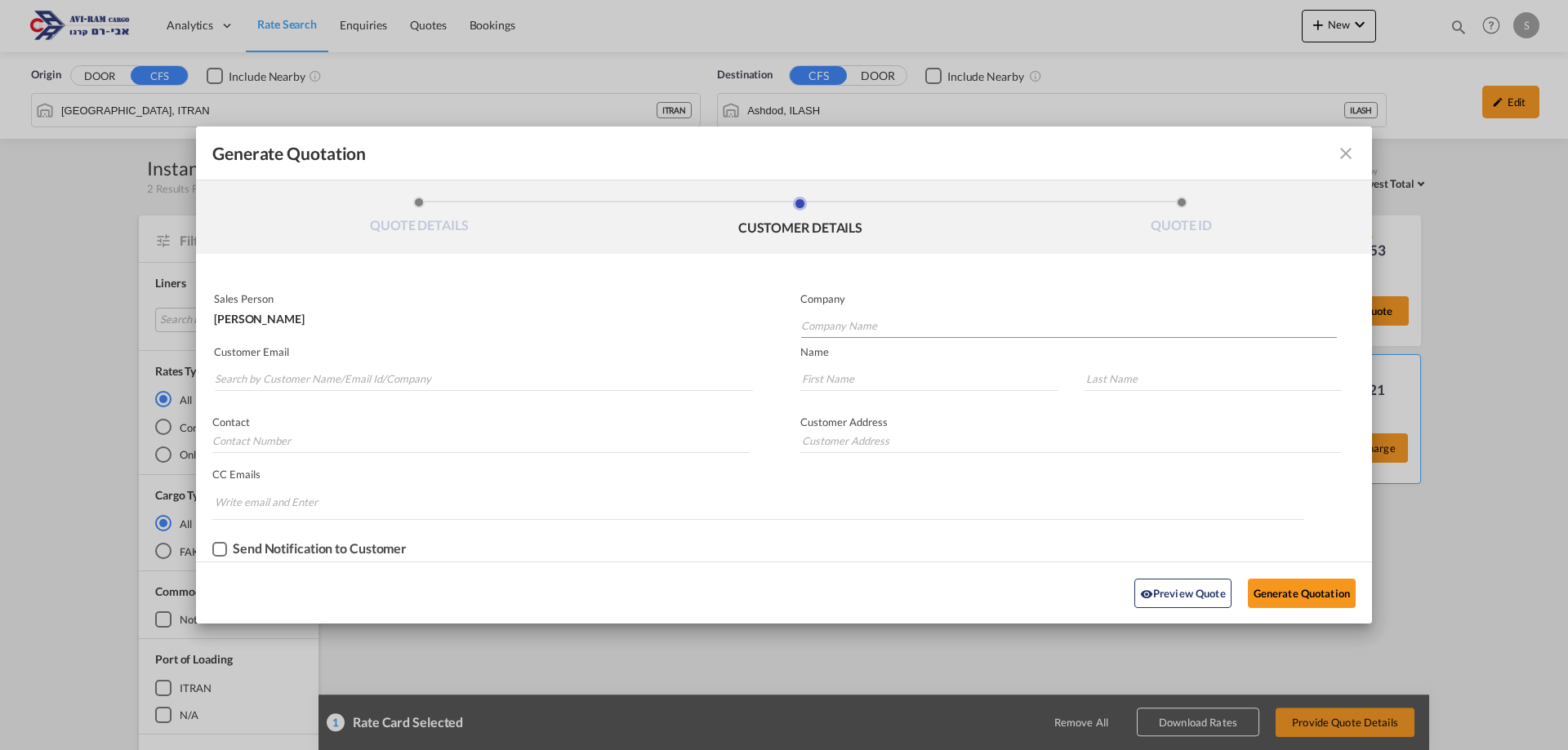
click at [818, 324] on input "Company Name" at bounding box center [1068, 325] width 535 height 24
type input "g"
type input "G"
type input "YAIR SHOES"
click at [818, 376] on input "Generate QuotationQUOTE ..." at bounding box center [928, 378] width 257 height 24
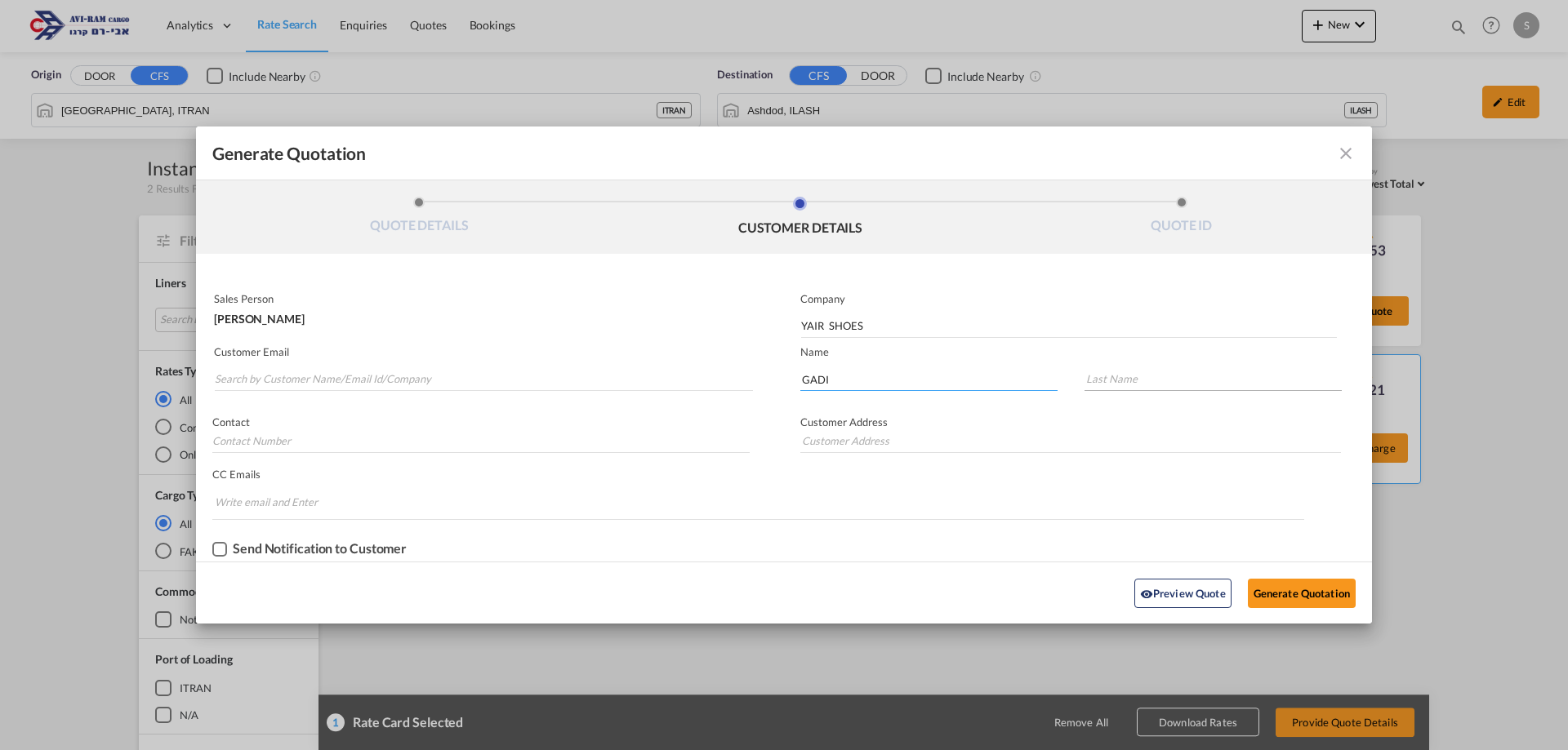
type input "GADI"
click at [1100, 368] on input "Generate QuotationQUOTE ..." at bounding box center [1213, 378] width 257 height 24
type input "ZIGRON"
click at [263, 377] on input "Search by Customer Name/Email Id/Company" at bounding box center [484, 378] width 538 height 24
type input "GAD"
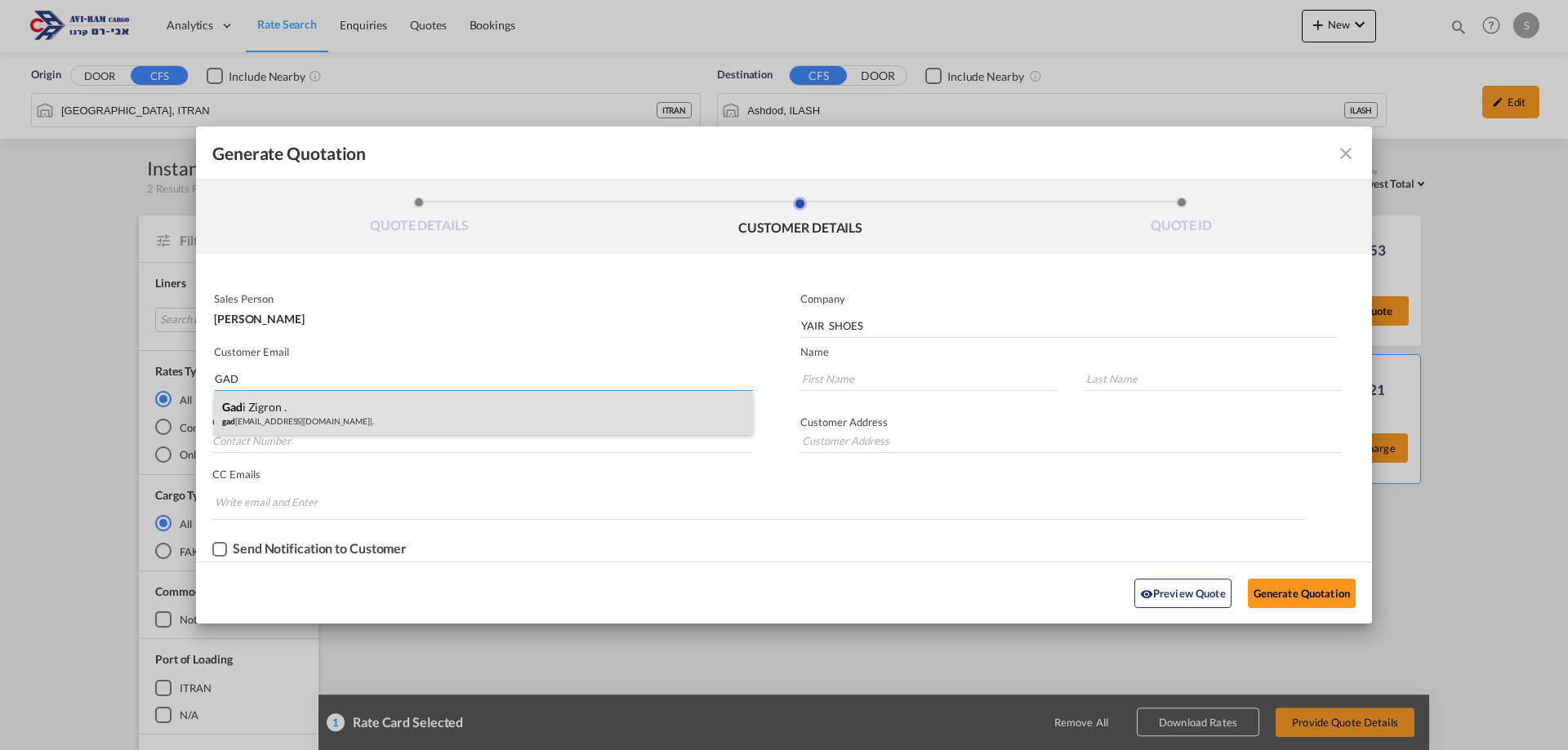
type input "GAD"
click at [246, 431] on div "Gad i Zigron . gad [EMAIL_ADDRESS][DOMAIN_NAME] | ." at bounding box center [483, 412] width 539 height 44
type input "."
type input "[EMAIL_ADDRESS][DOMAIN_NAME]"
type input "[PERSON_NAME]"
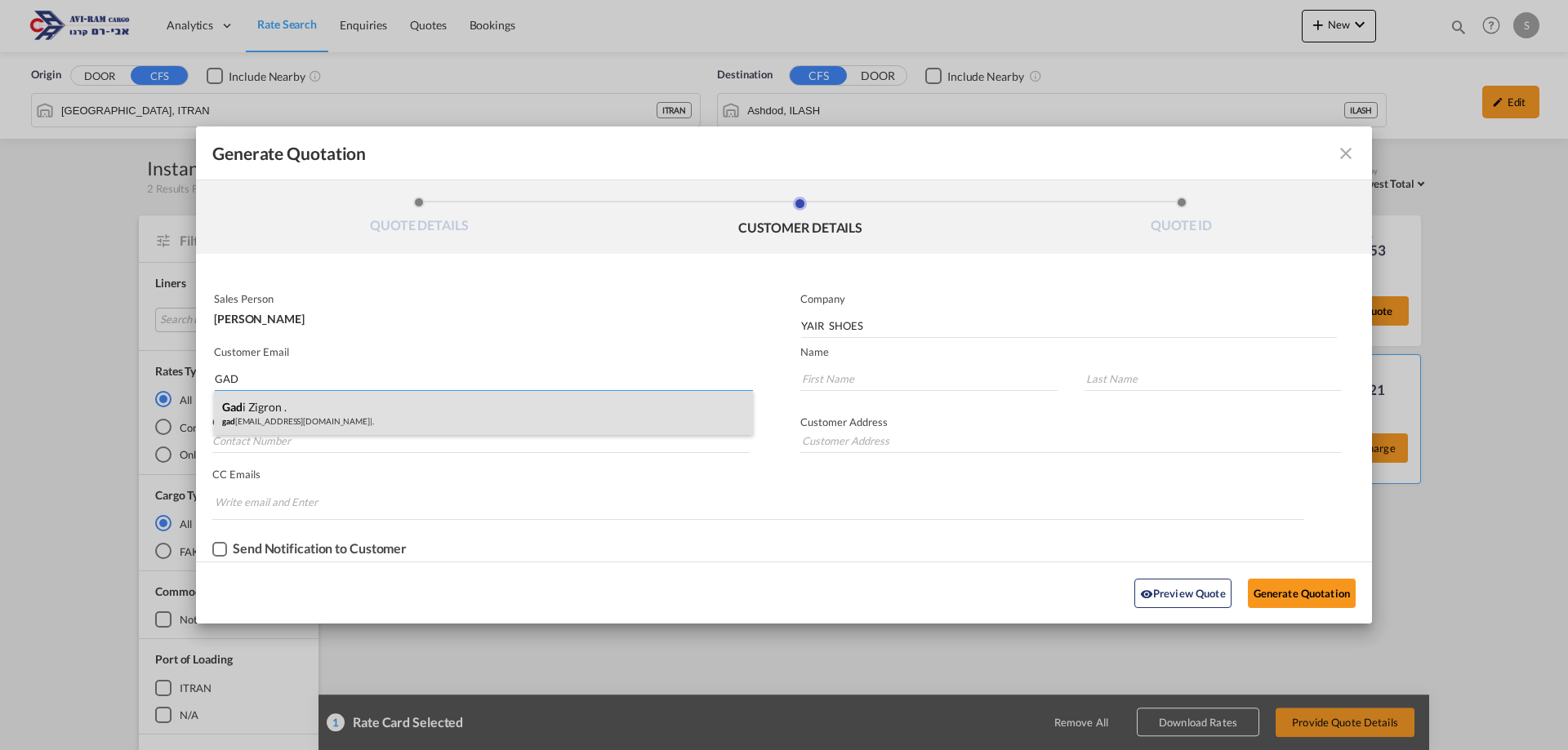
type input "."
type input "GADI"
type input "."
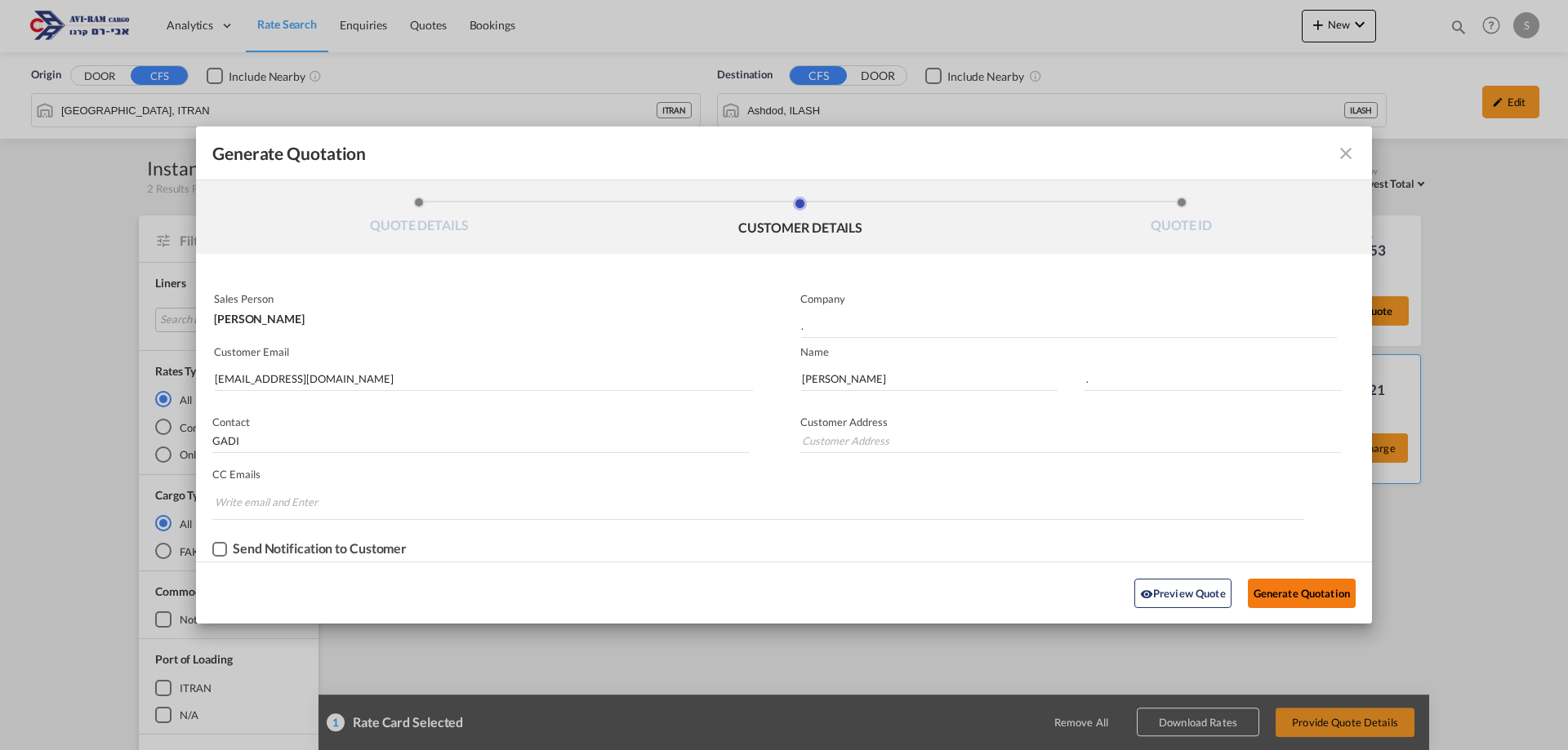
click at [1325, 593] on button "Generate Quotation" at bounding box center [1302, 593] width 108 height 30
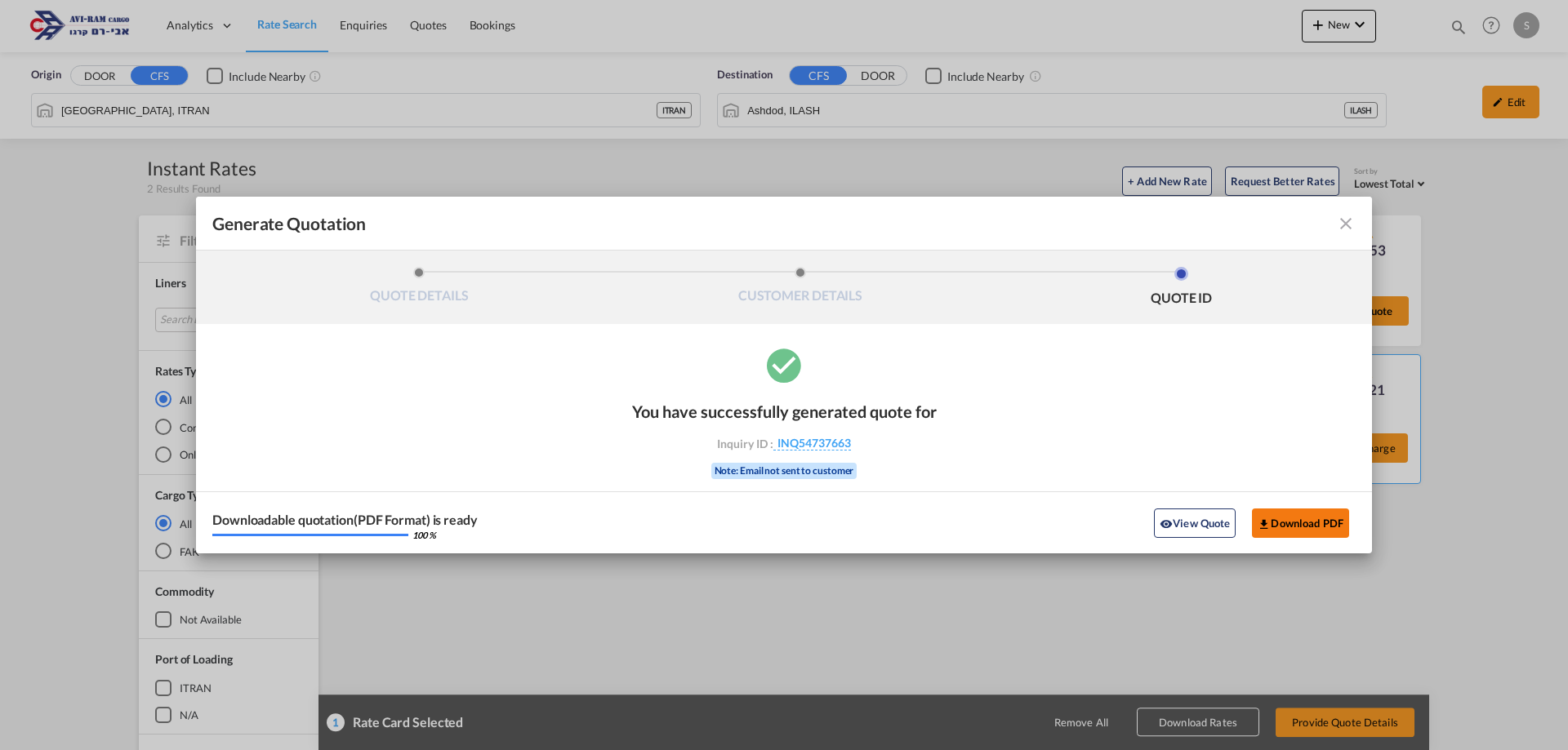
click at [1275, 522] on button "Download PDF" at bounding box center [1301, 523] width 98 height 30
click at [1344, 222] on md-icon "icon-close fg-AAA8AD cursor m-0" at bounding box center [1346, 224] width 20 height 20
